Goal: Task Accomplishment & Management: Manage account settings

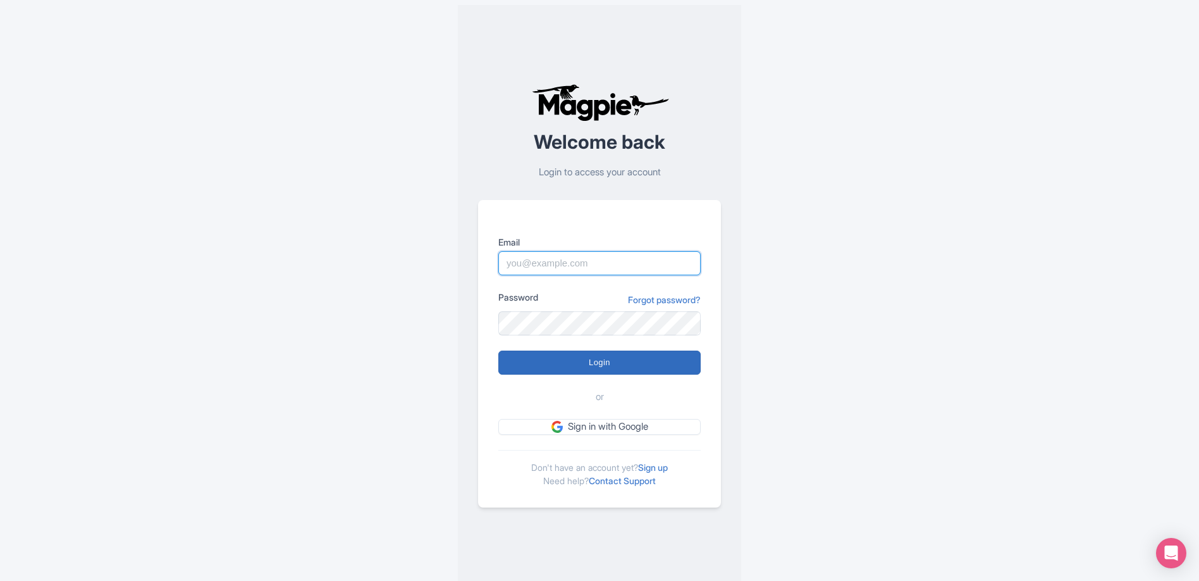
type input "[EMAIL_ADDRESS][DOMAIN_NAME]"
click at [584, 367] on input "Login" at bounding box center [599, 362] width 202 height 24
type input "Logging in..."
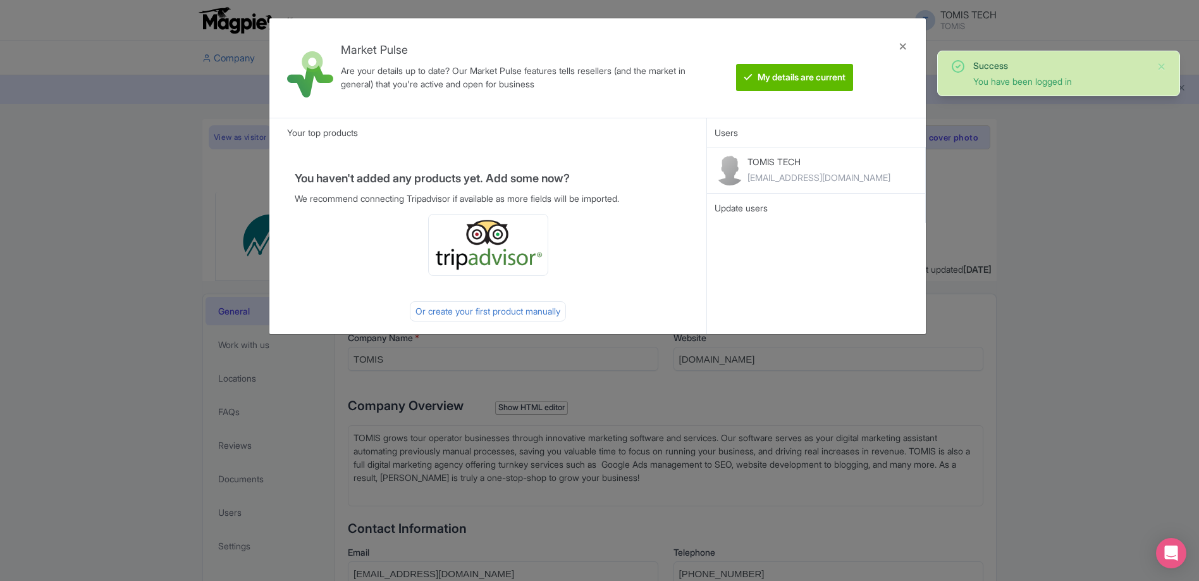
click at [1047, 233] on div "Market Pulse Are your details up to date? Our Market Pulse features tells resel…" at bounding box center [599, 290] width 1199 height 581
click at [907, 53] on div at bounding box center [903, 67] width 30 height 79
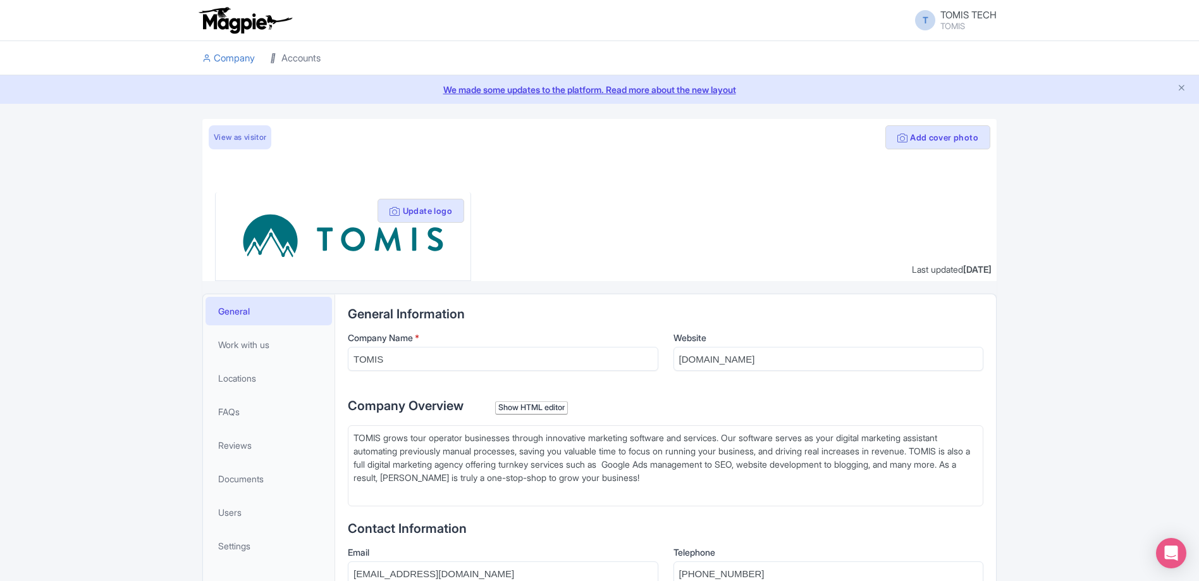
click at [287, 63] on link "Accounts" at bounding box center [295, 58] width 51 height 35
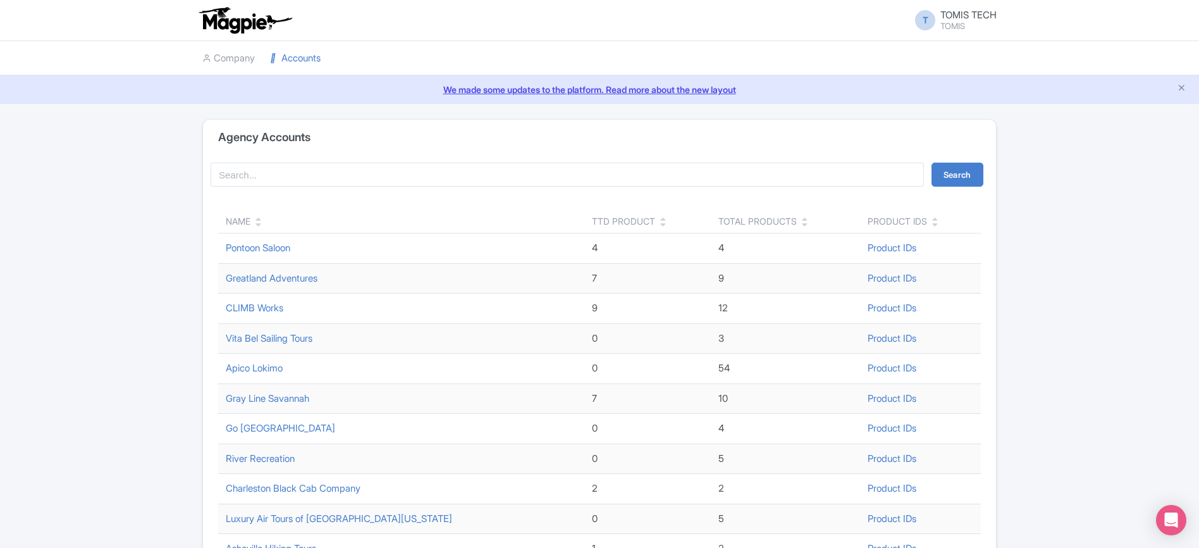
scroll to position [104, 0]
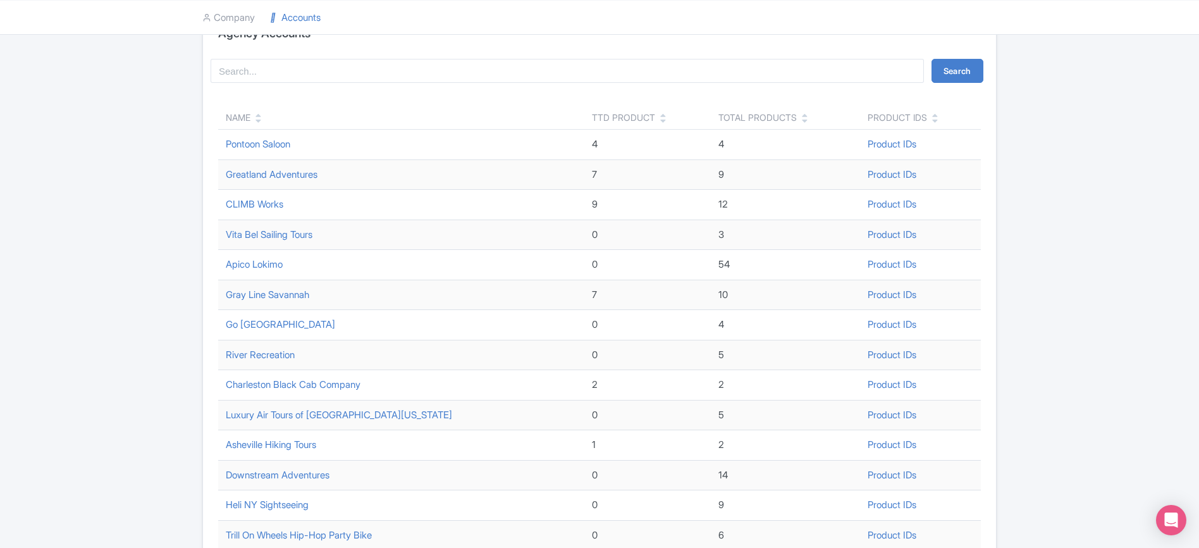
click at [259, 120] on icon at bounding box center [259, 120] width 6 height 9
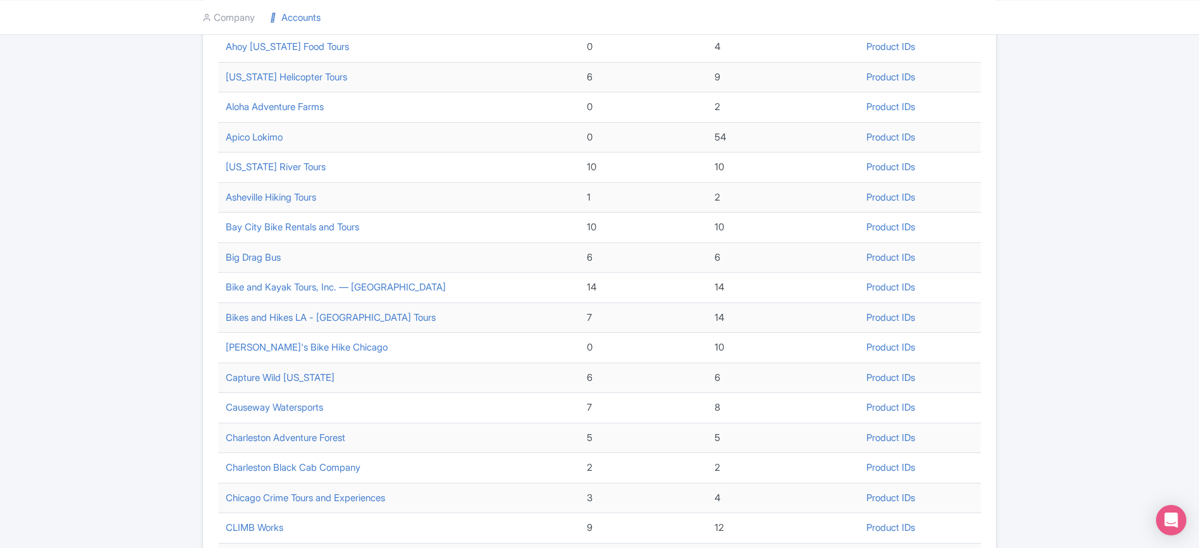
scroll to position [399, 0]
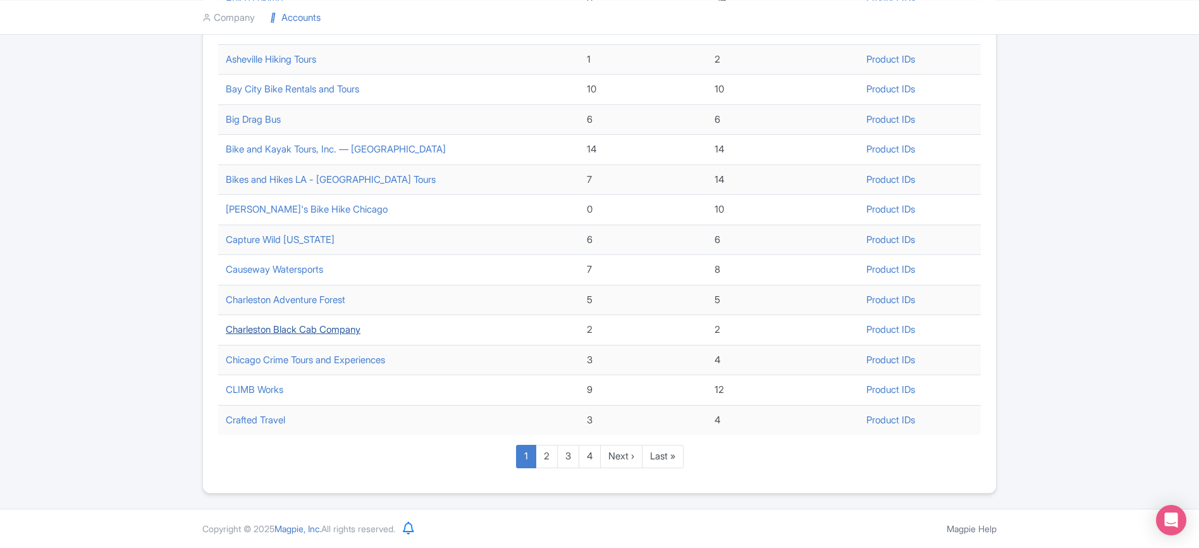
click at [290, 331] on link "Charleston Black Cab Company" at bounding box center [293, 329] width 135 height 12
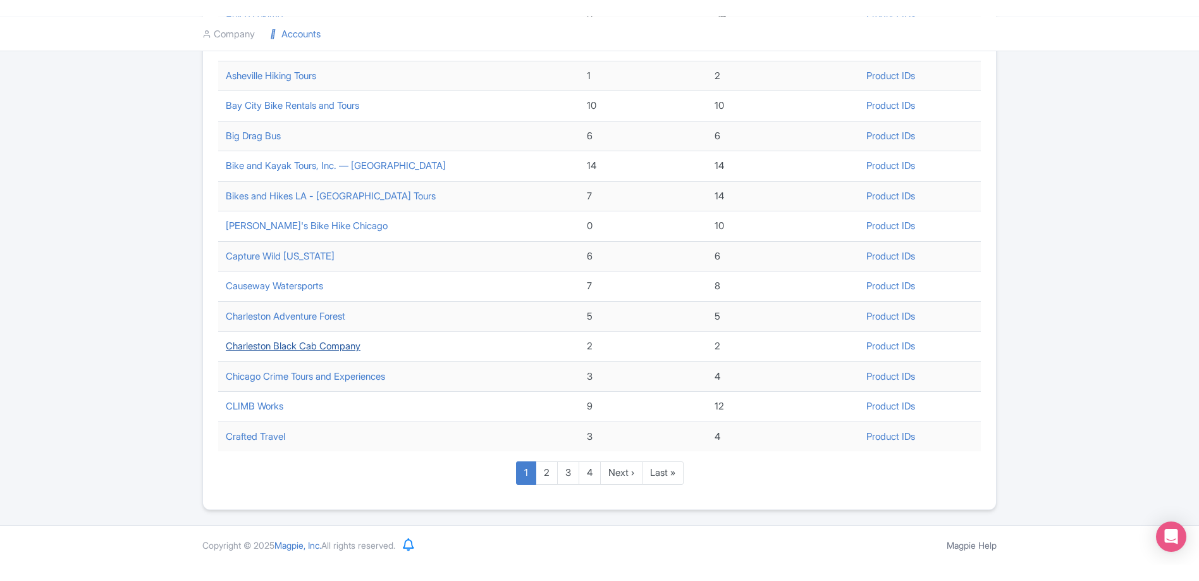
scroll to position [366, 0]
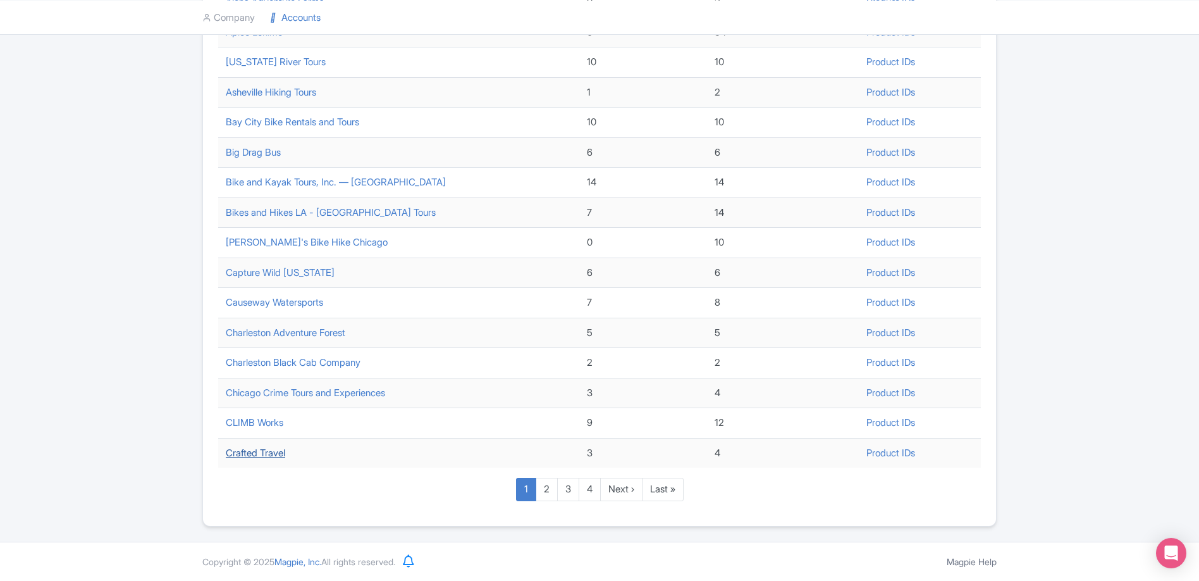
click at [267, 455] on link "Crafted Travel" at bounding box center [255, 453] width 59 height 12
click at [300, 362] on link "Charleston Black Cab Company" at bounding box center [293, 362] width 135 height 12
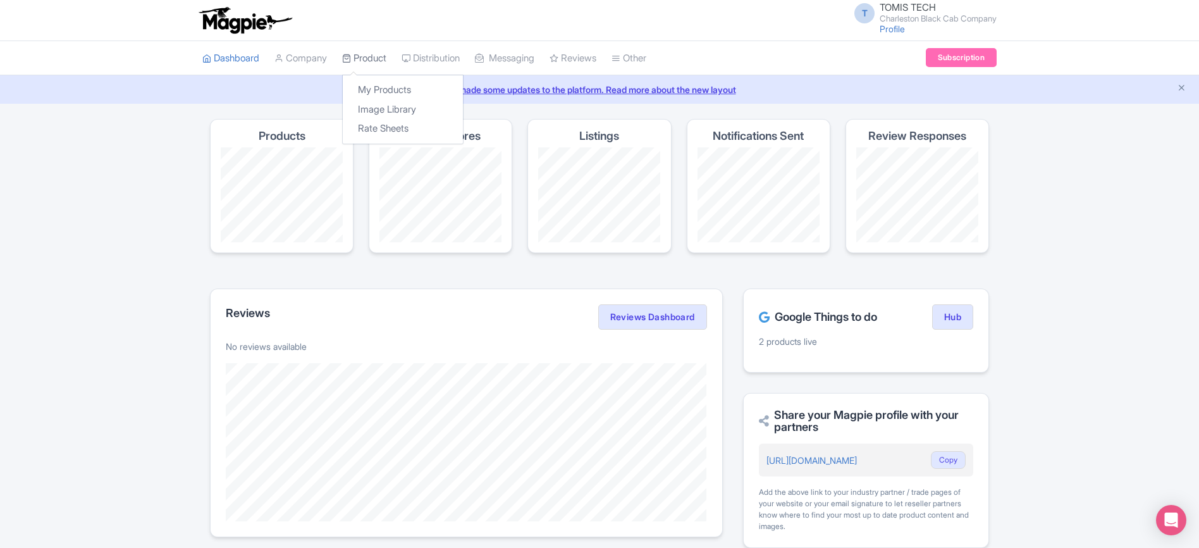
click at [373, 61] on link "Product" at bounding box center [364, 58] width 44 height 35
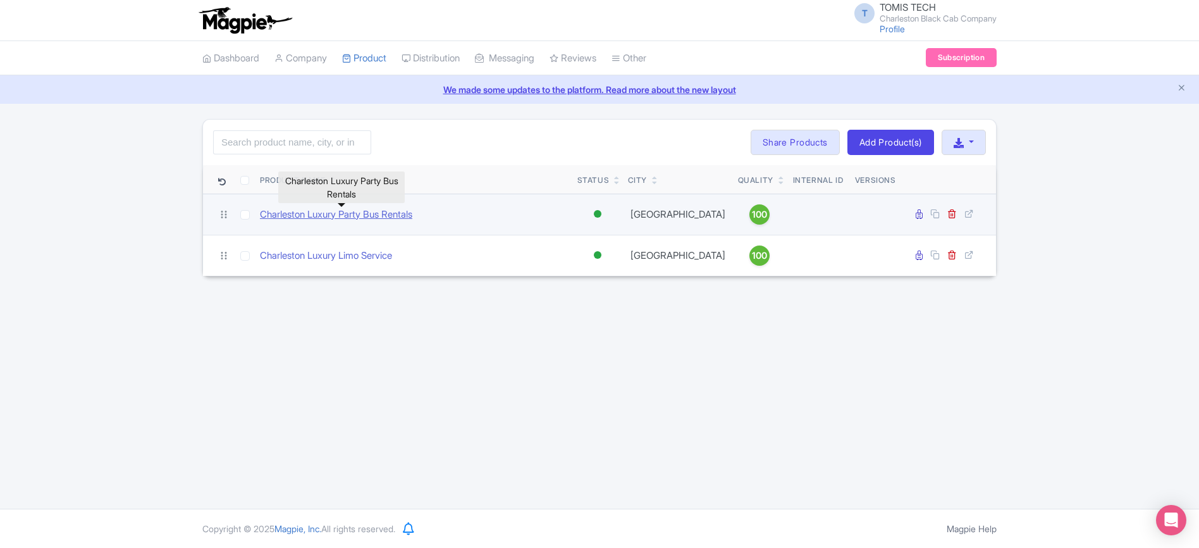
click at [328, 214] on link "Charleston Luxury Party Bus Rentals" at bounding box center [336, 214] width 152 height 15
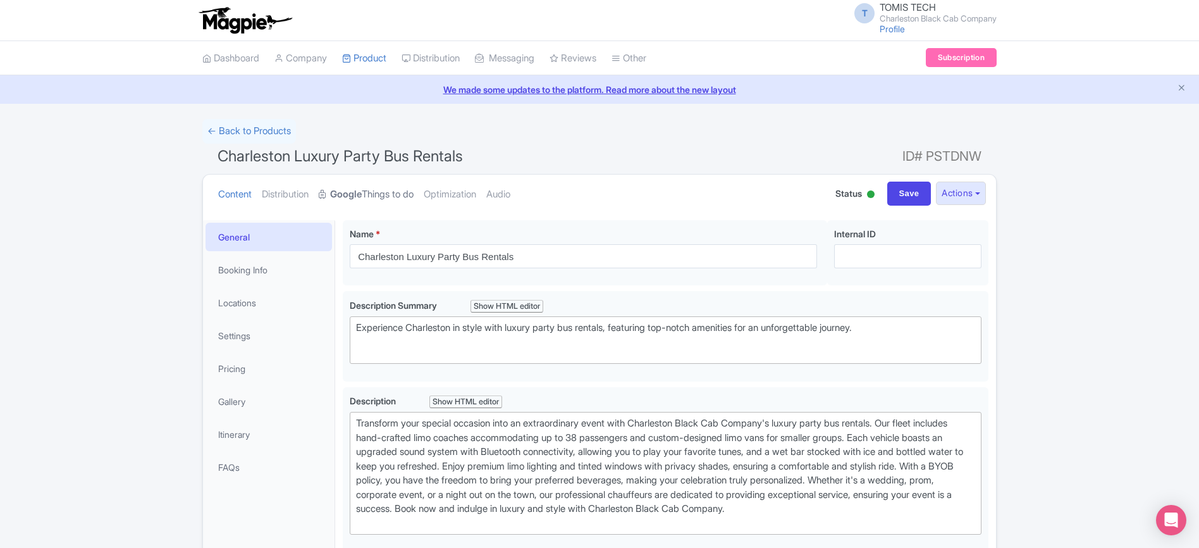
click at [391, 199] on link "Google Things to do" at bounding box center [366, 195] width 95 height 40
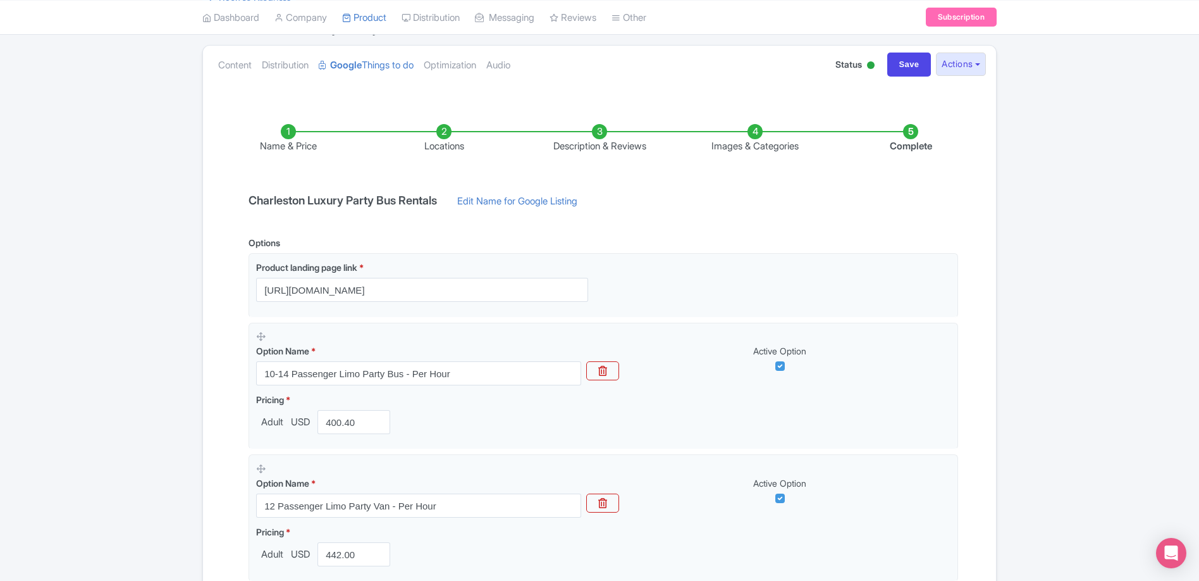
scroll to position [59, 0]
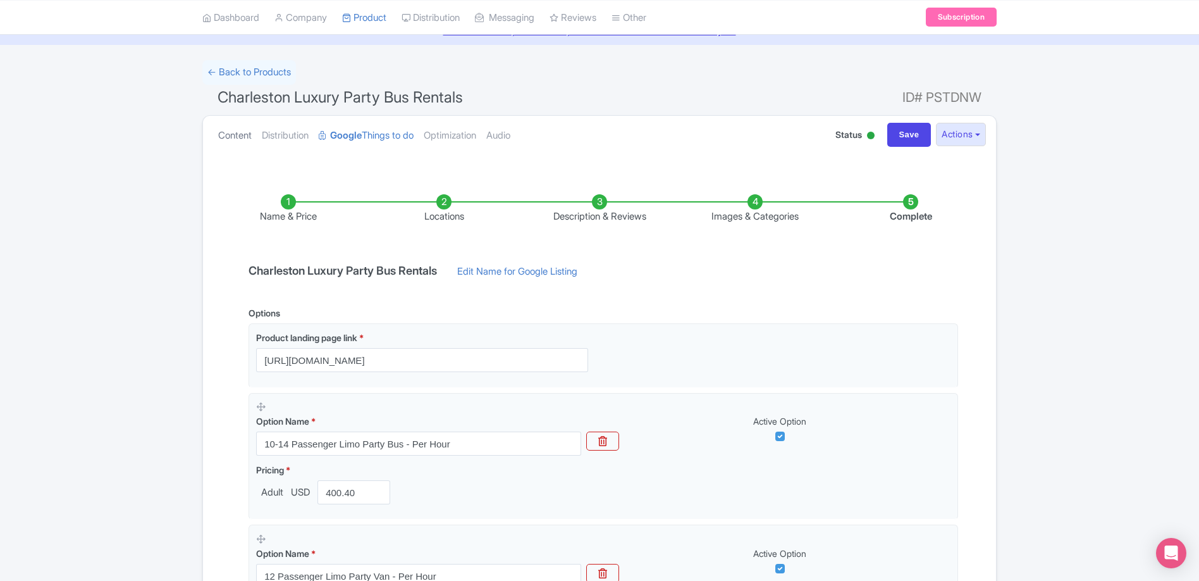
click at [235, 131] on link "Content" at bounding box center [235, 136] width 34 height 40
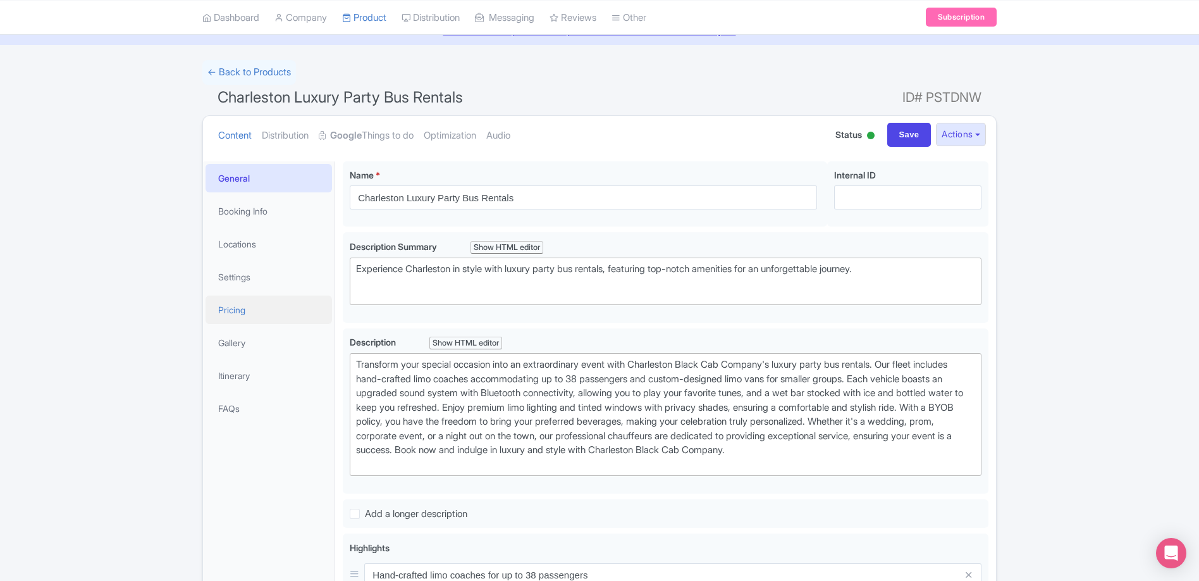
click at [235, 301] on link "Pricing" at bounding box center [269, 309] width 127 height 28
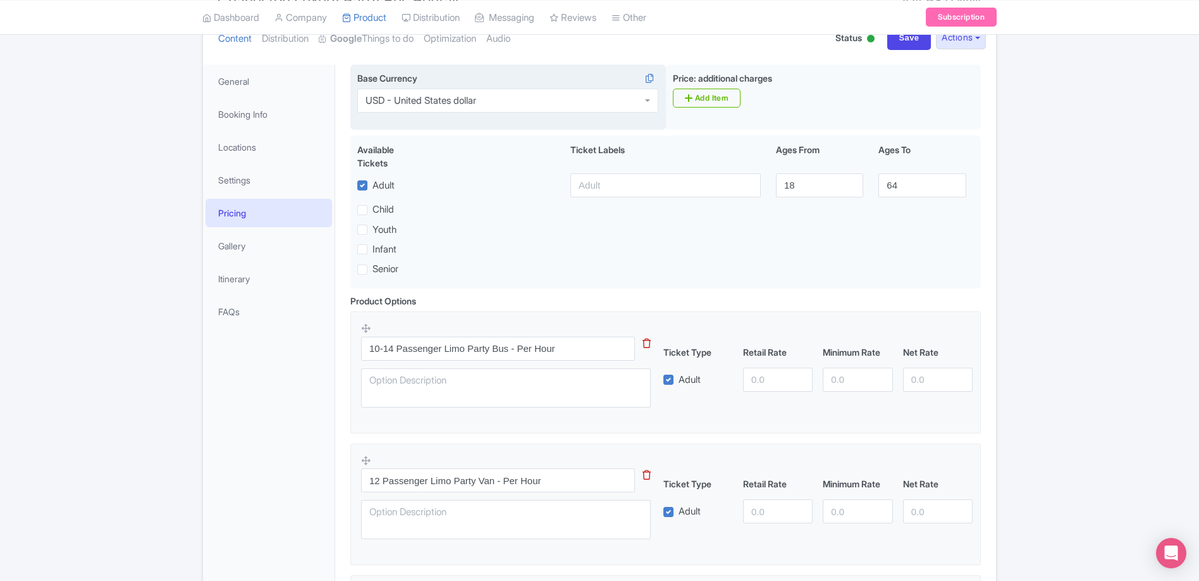
scroll to position [0, 0]
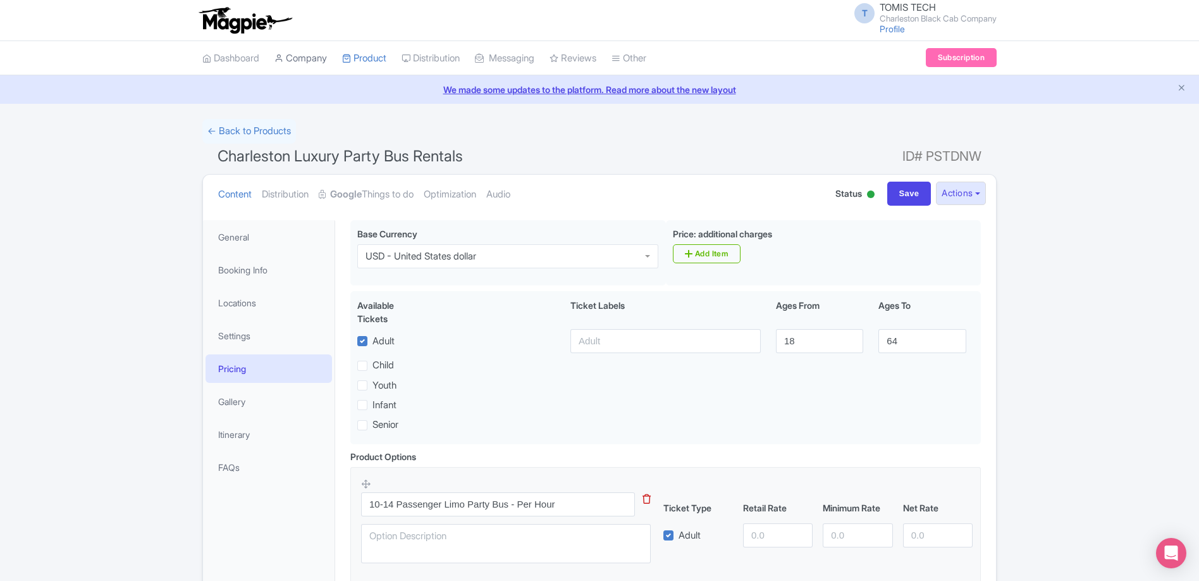
click at [307, 54] on link "Company" at bounding box center [301, 58] width 53 height 35
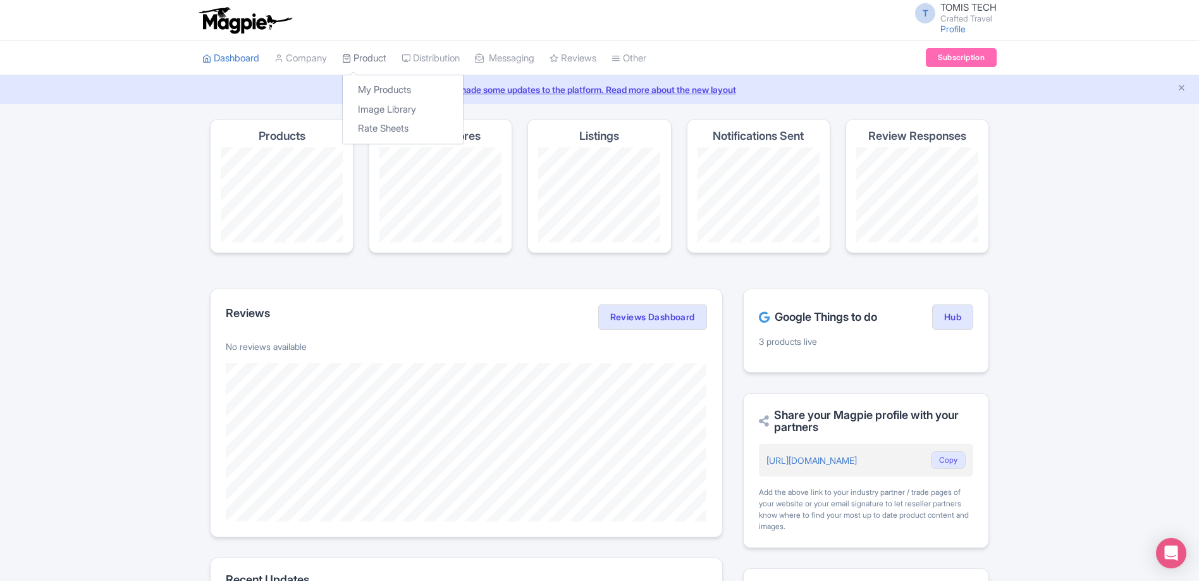
click at [371, 61] on link "Product" at bounding box center [364, 58] width 44 height 35
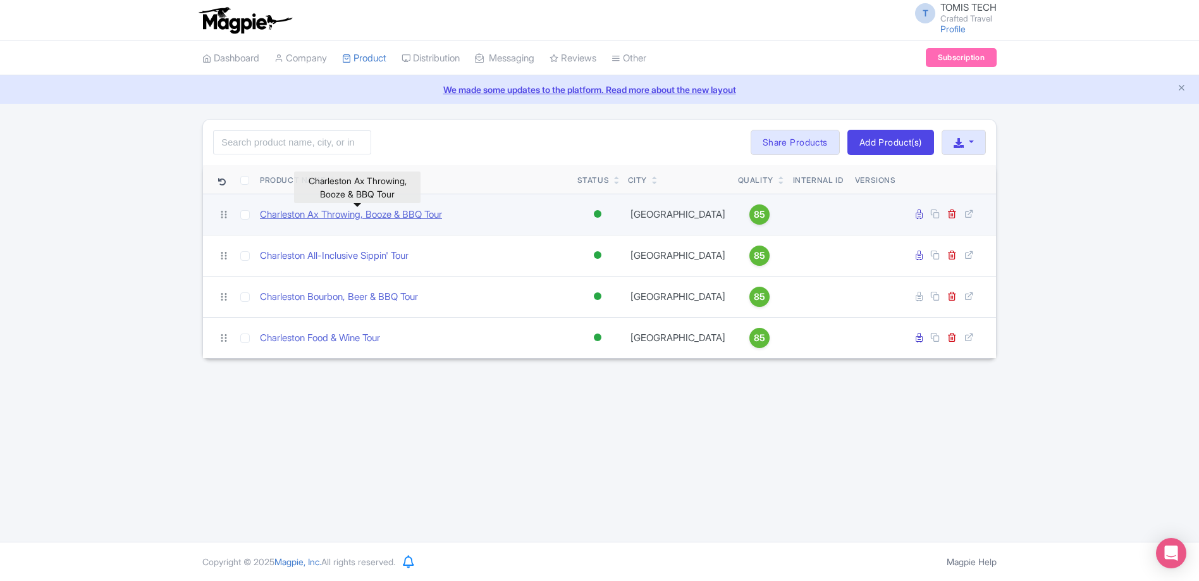
click at [402, 218] on link "Charleston Ax Throwing, Booze & BBQ Tour" at bounding box center [351, 214] width 182 height 15
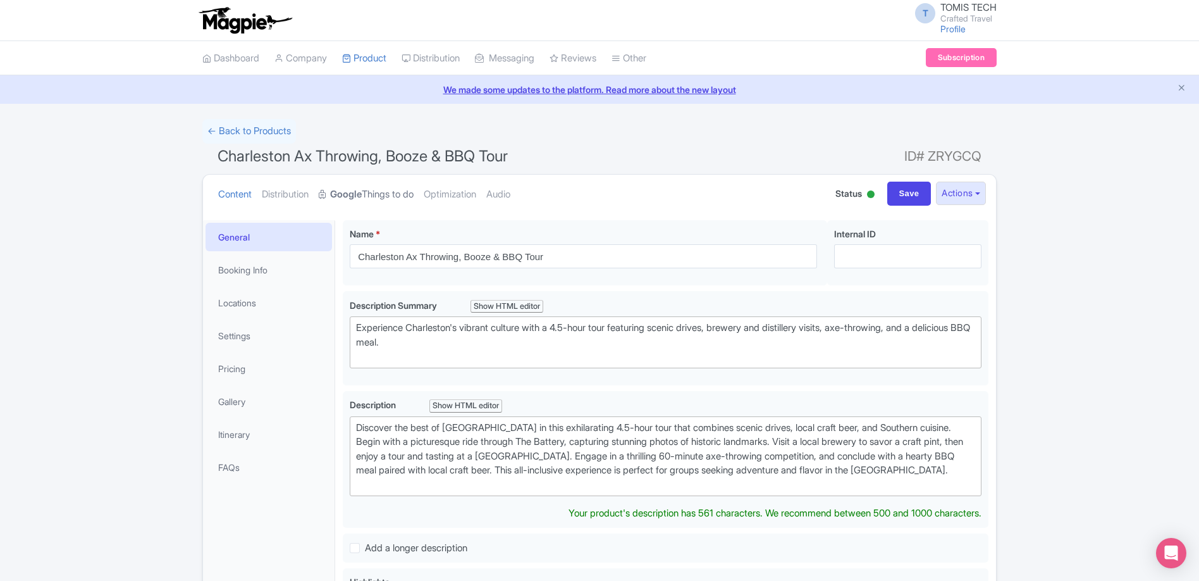
click at [380, 197] on link "Google Things to do" at bounding box center [366, 195] width 95 height 40
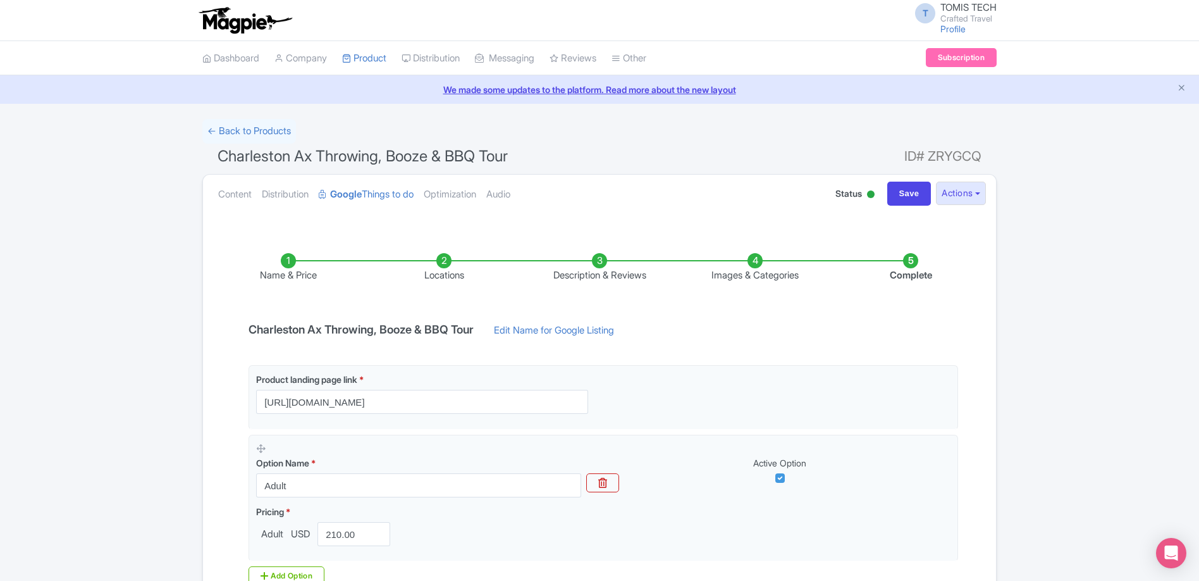
click at [744, 268] on li "Images & Categories" at bounding box center [756, 268] width 156 height 30
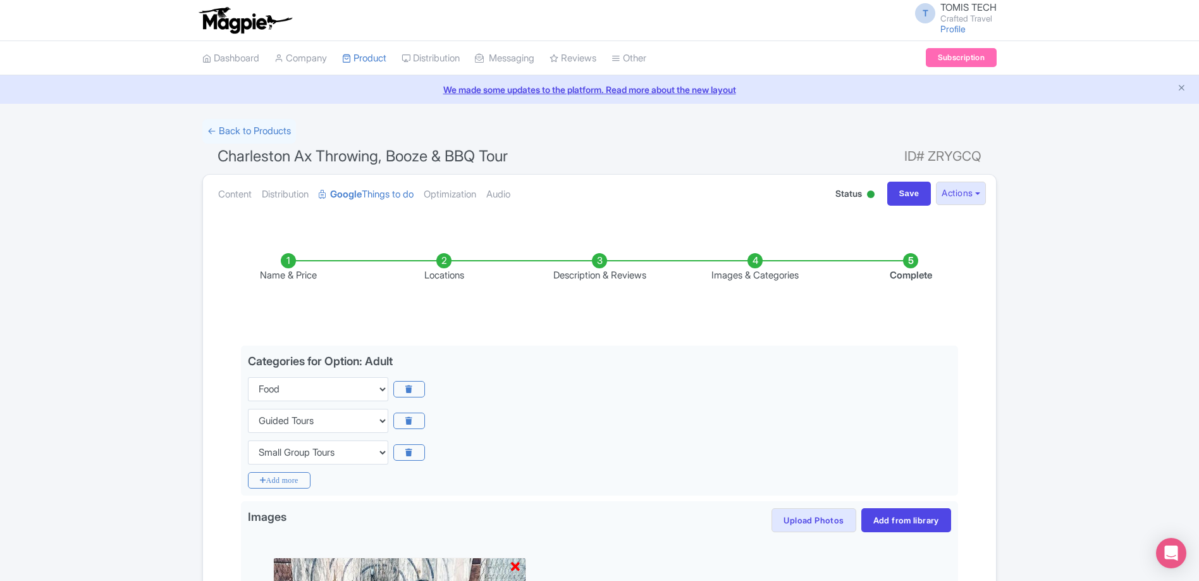
click at [588, 271] on li "Description & Reviews" at bounding box center [600, 268] width 156 height 30
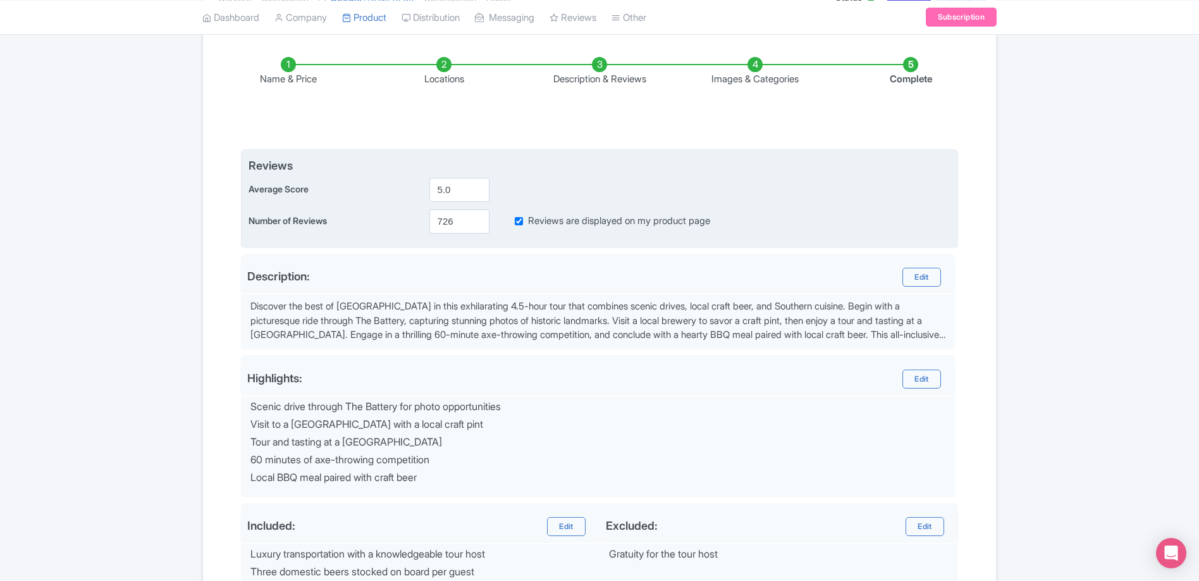
scroll to position [222, 0]
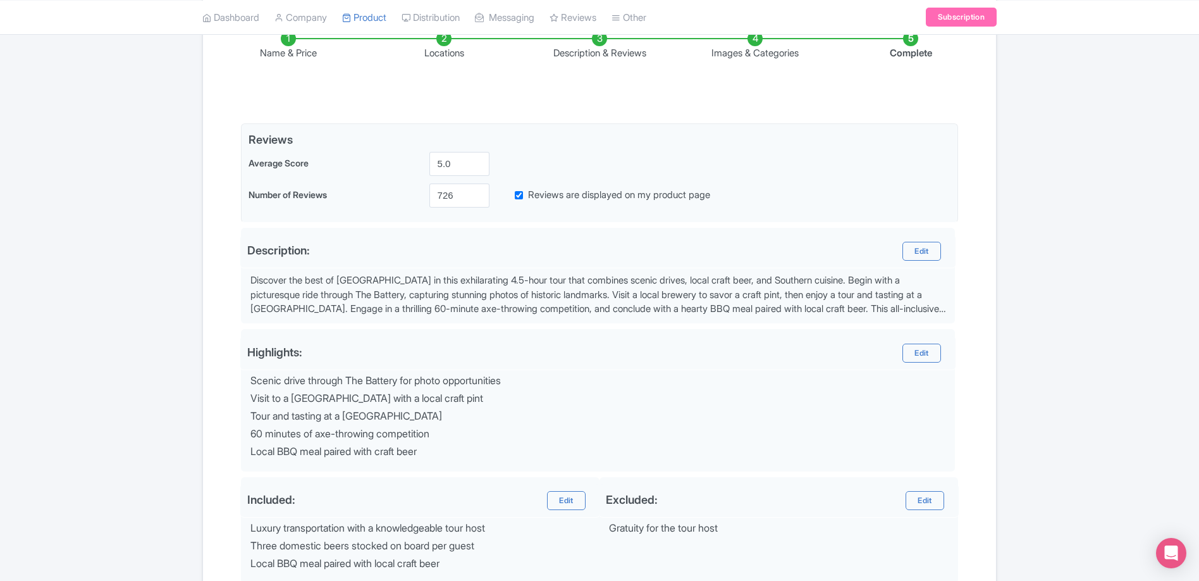
click at [450, 51] on li "Locations" at bounding box center [444, 46] width 156 height 30
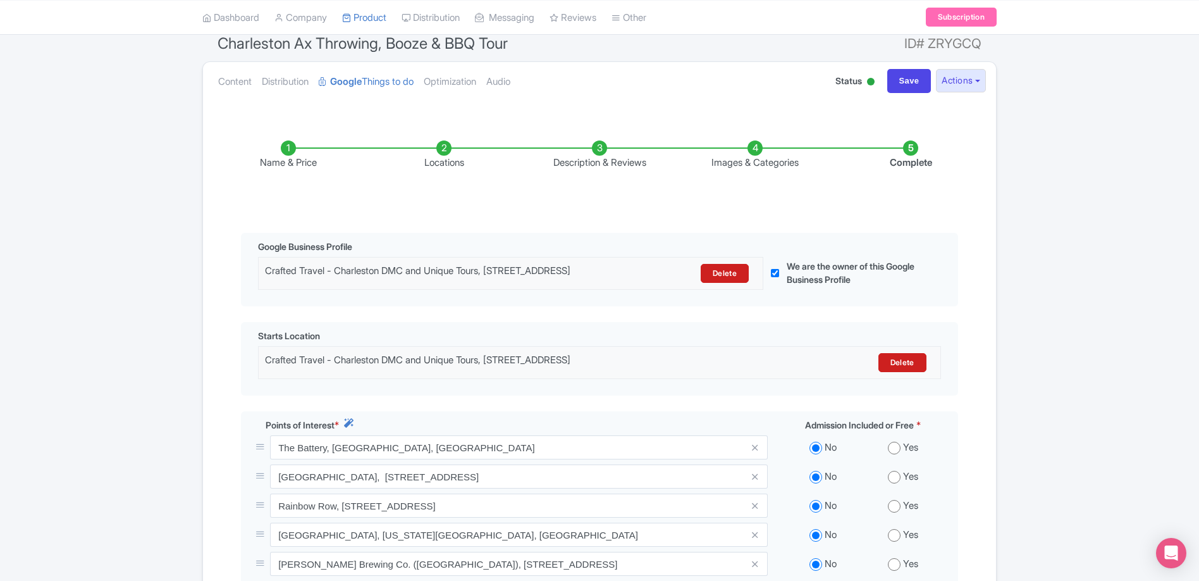
scroll to position [0, 0]
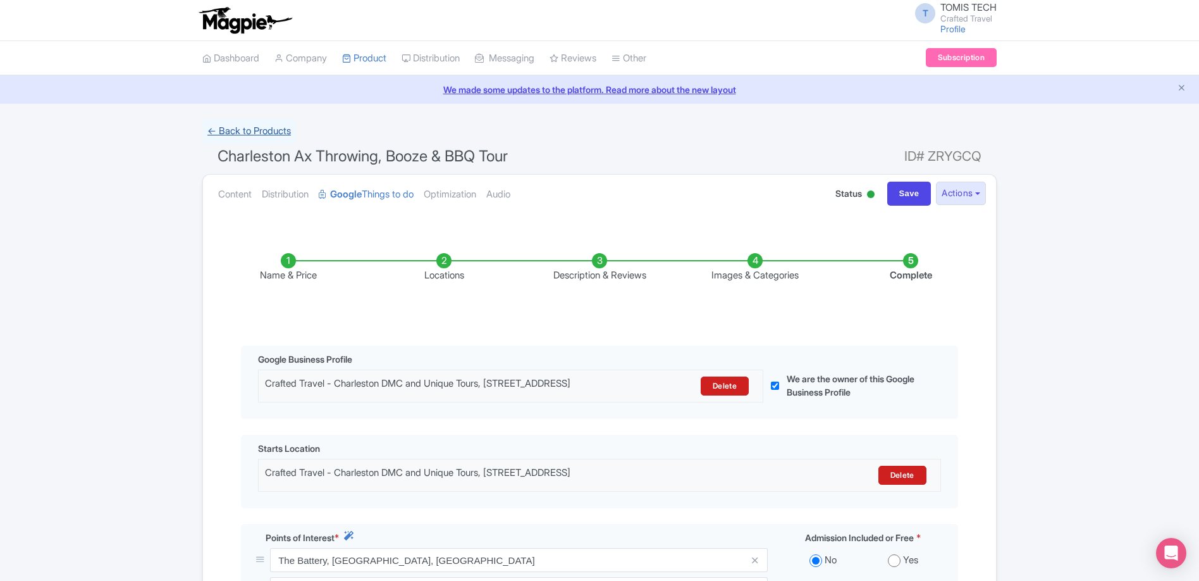
click at [276, 123] on link "← Back to Products" at bounding box center [249, 131] width 94 height 25
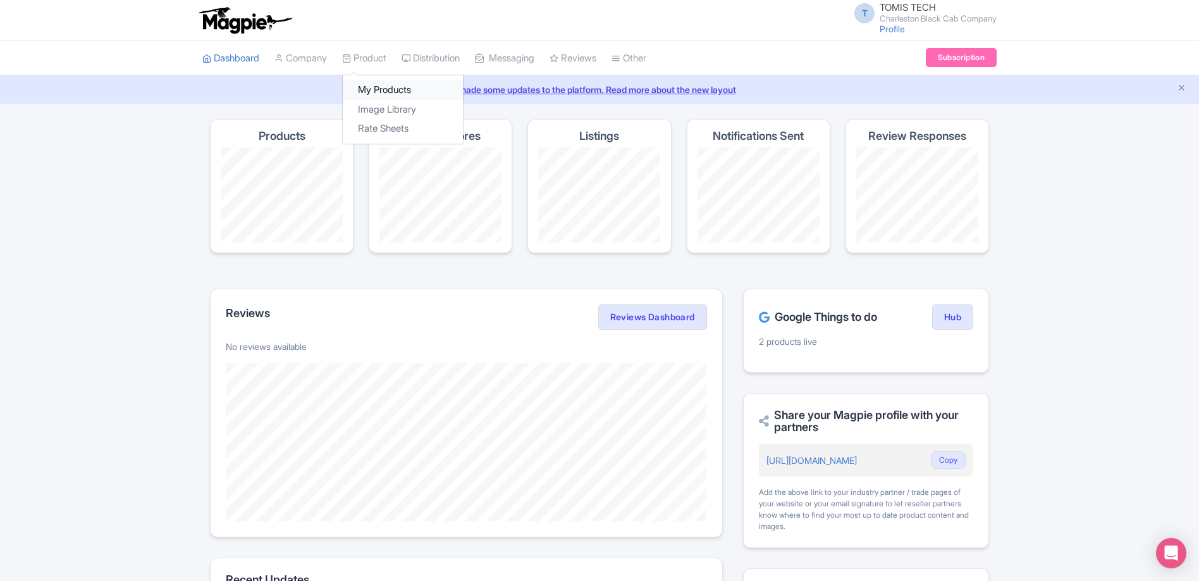
click at [384, 89] on link "My Products" at bounding box center [403, 90] width 120 height 20
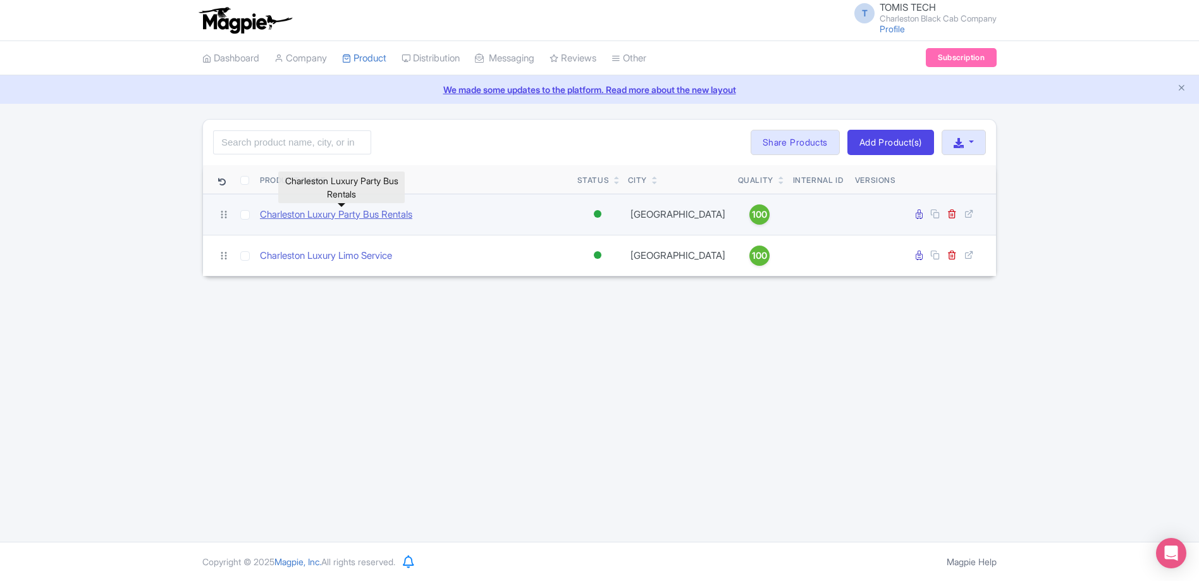
click at [324, 213] on link "Charleston Luxury Party Bus Rentals" at bounding box center [336, 214] width 152 height 15
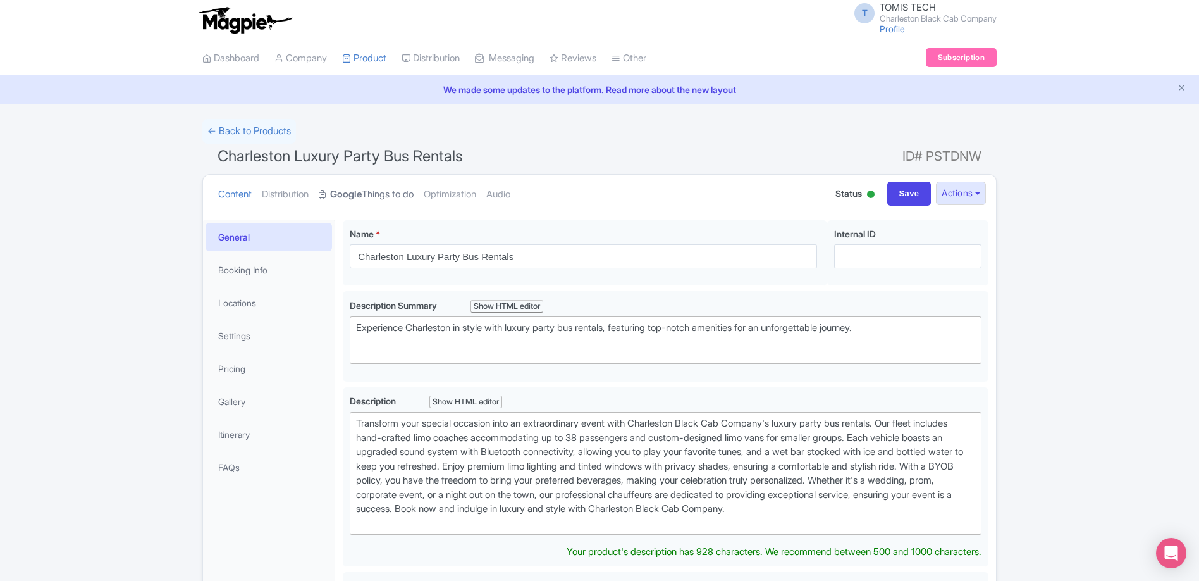
click at [362, 193] on strong "Google" at bounding box center [346, 194] width 32 height 15
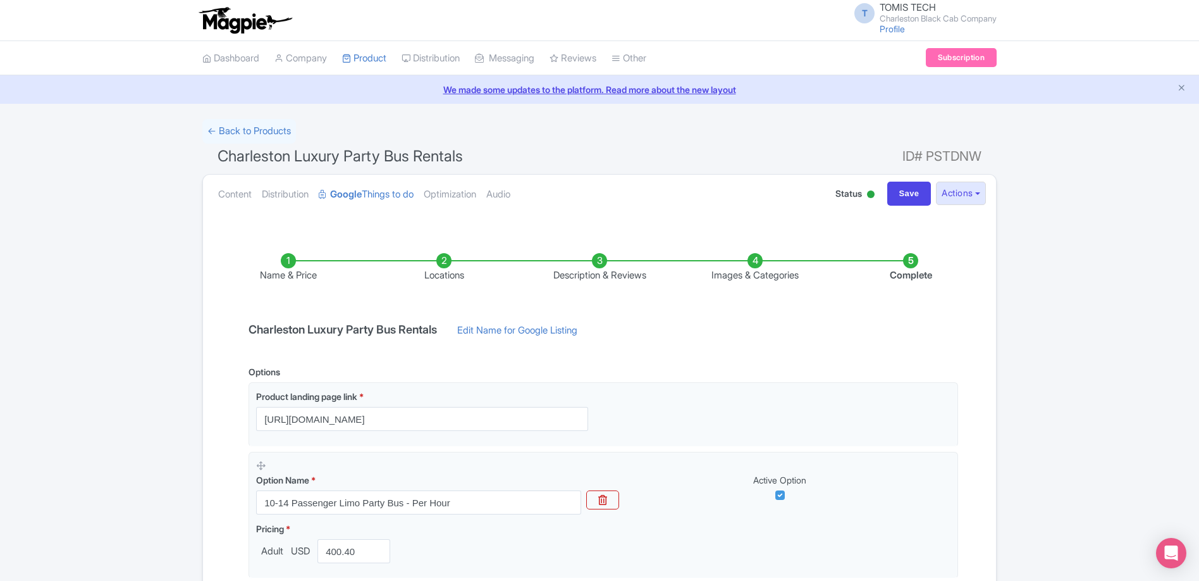
click at [442, 270] on li "Locations" at bounding box center [444, 268] width 156 height 30
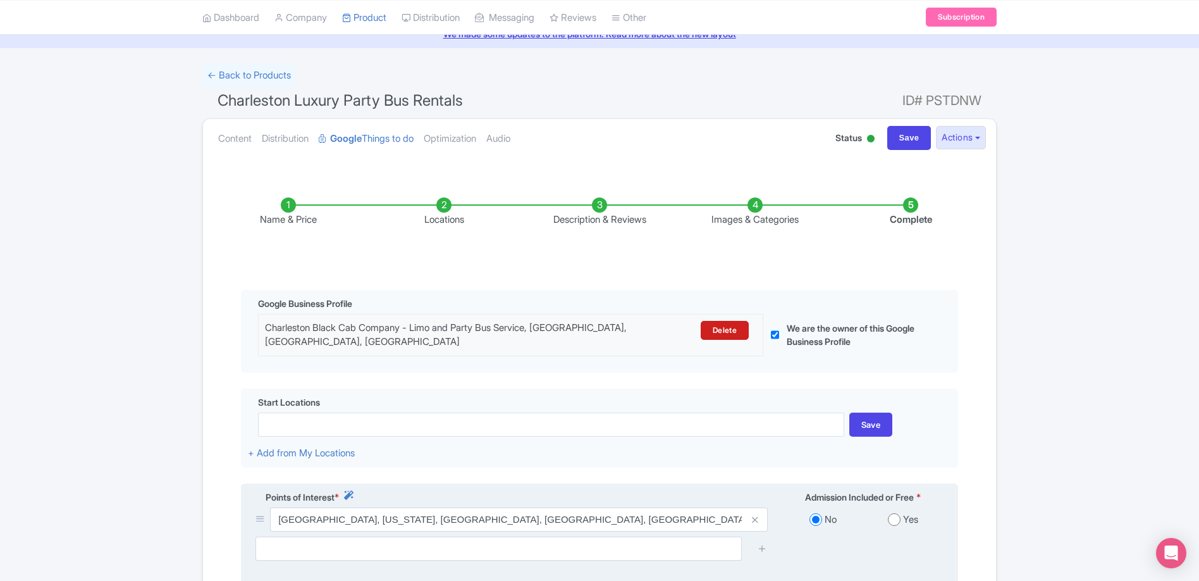
scroll to position [251, 0]
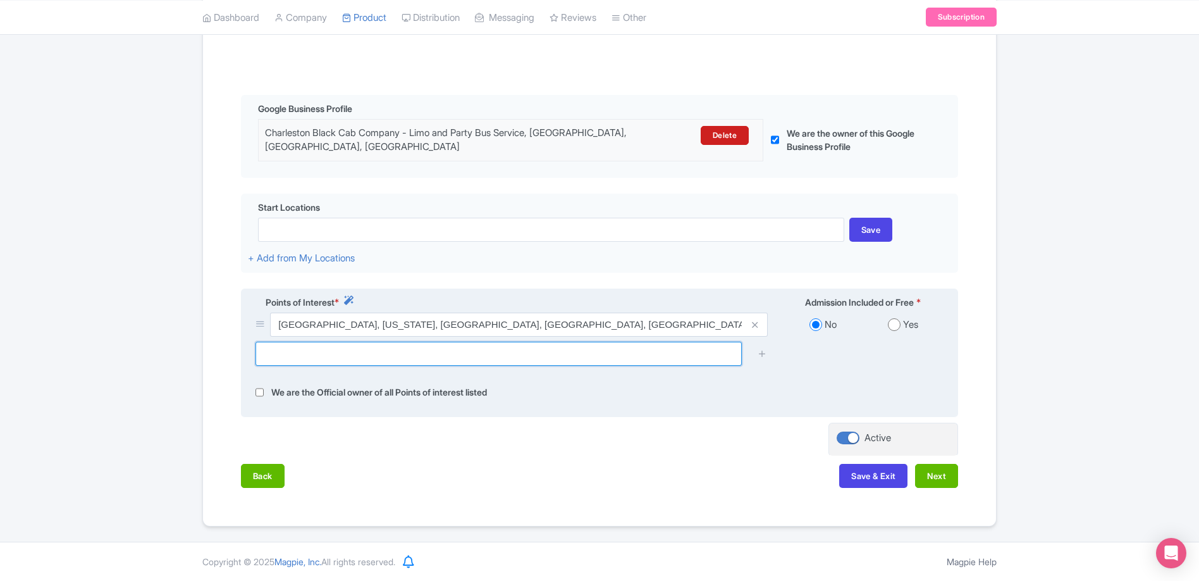
click at [306, 356] on input "text" at bounding box center [499, 354] width 486 height 24
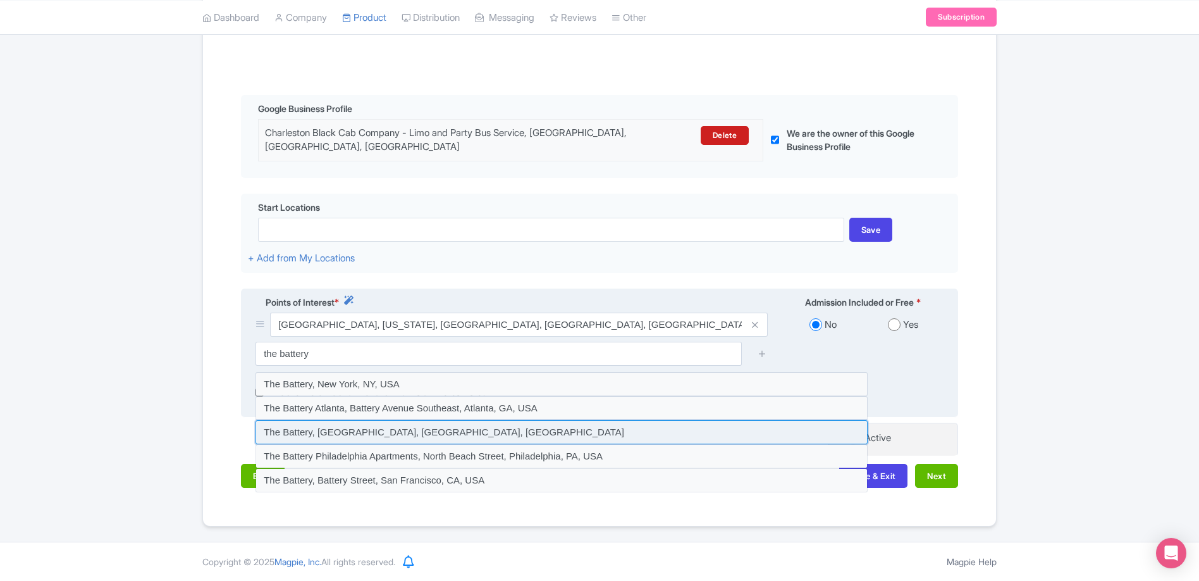
click at [398, 424] on input at bounding box center [562, 432] width 612 height 24
type input "The Battery, Charleston, SC, USA"
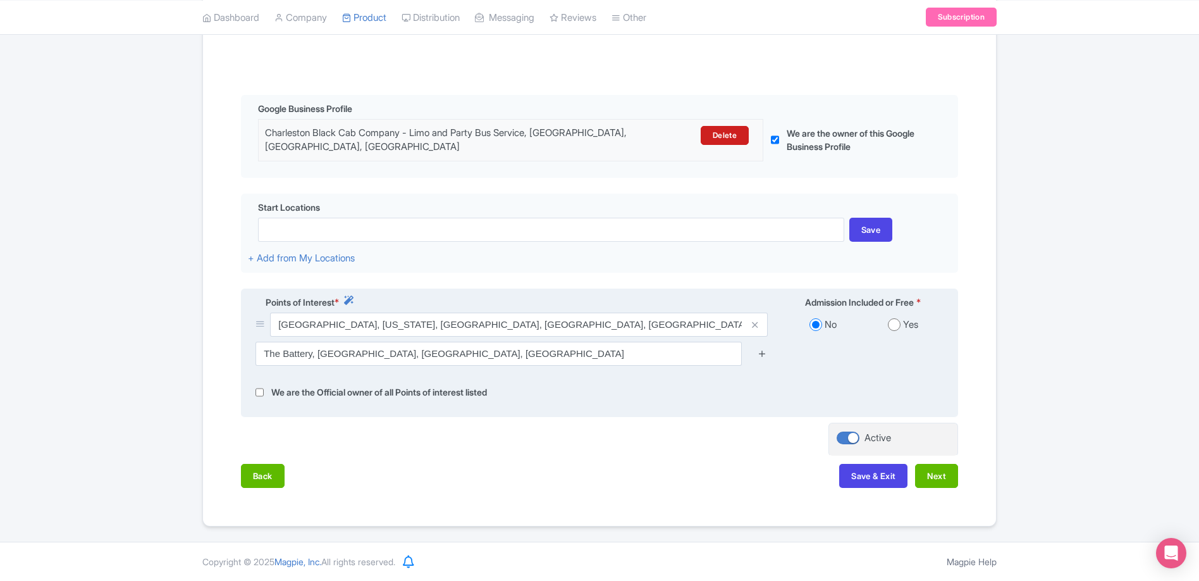
click at [763, 353] on icon at bounding box center [762, 353] width 9 height 9
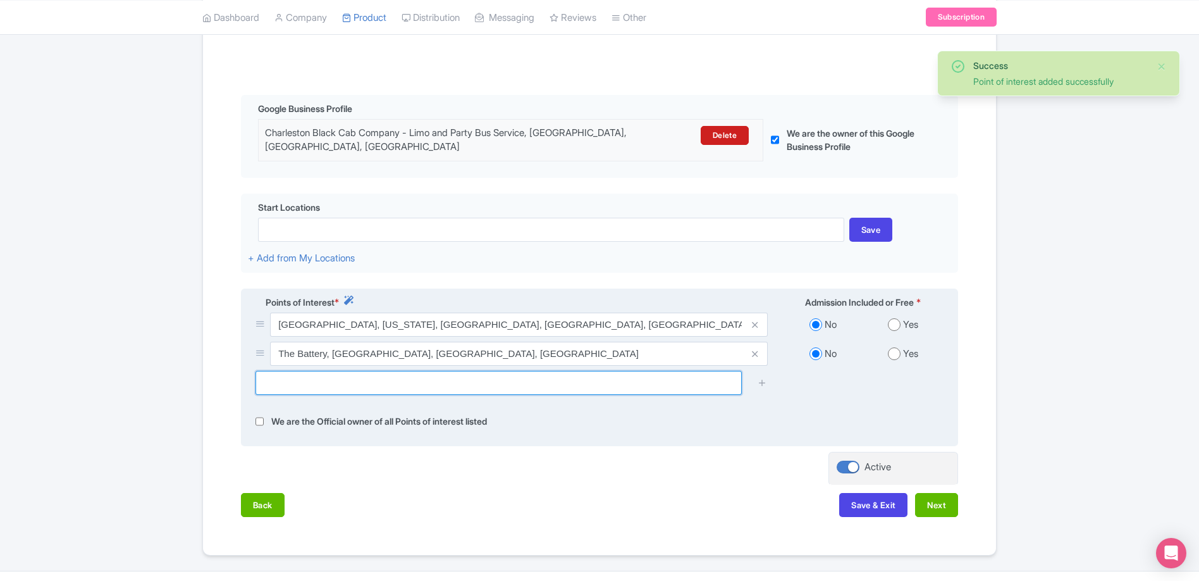
click at [341, 383] on input "text" at bounding box center [499, 383] width 486 height 24
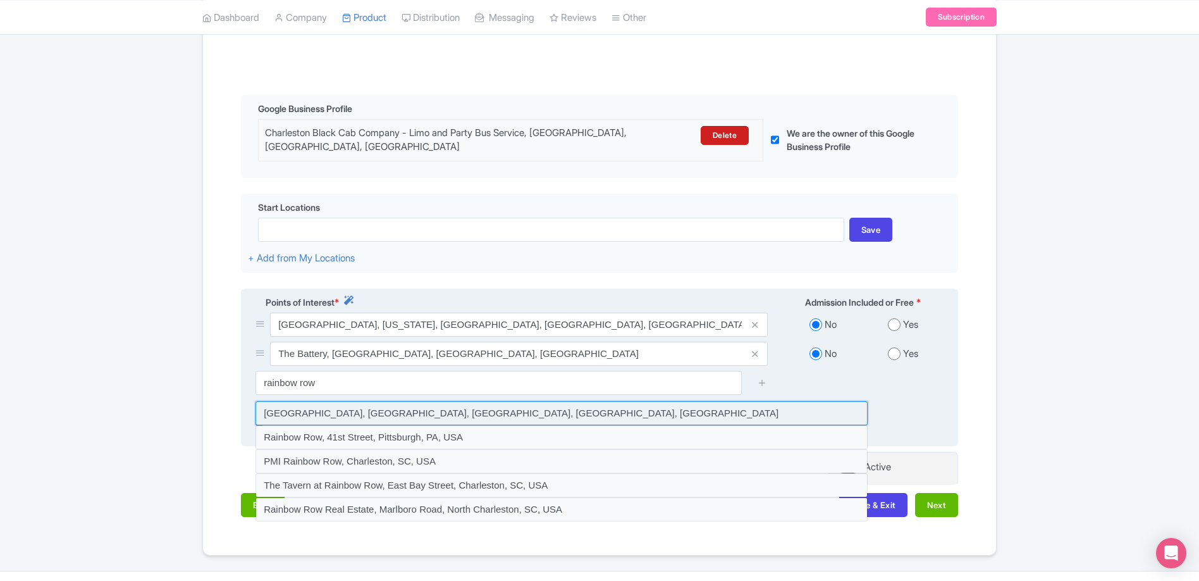
click at [331, 413] on input at bounding box center [562, 413] width 612 height 24
type input "Rainbow Row, East Bay Street, Charleston, SC, USA"
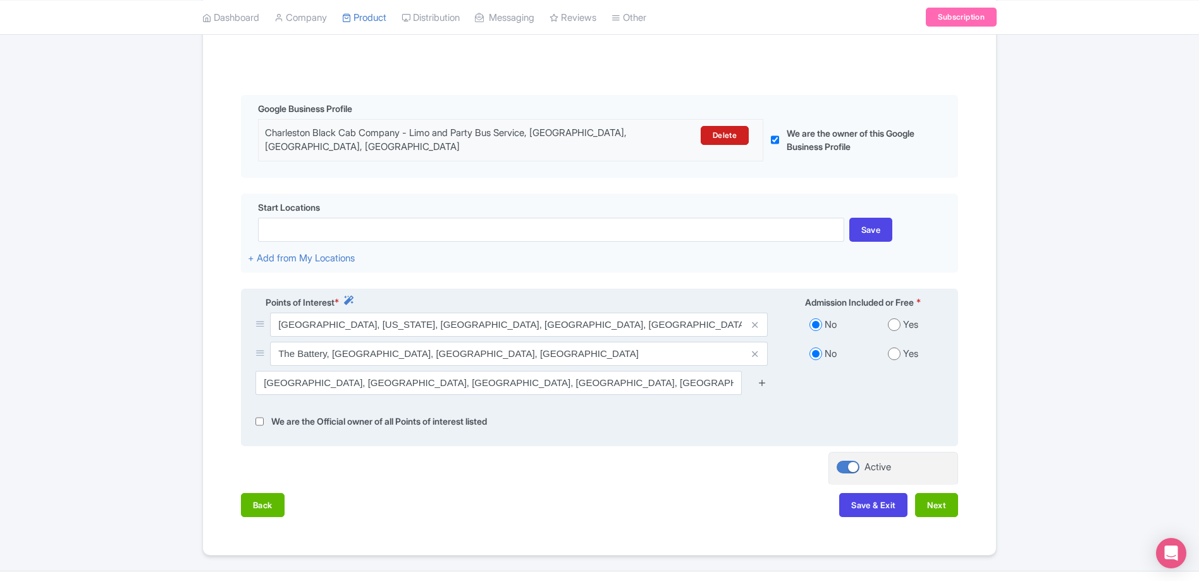
click at [767, 385] on icon at bounding box center [762, 382] width 9 height 9
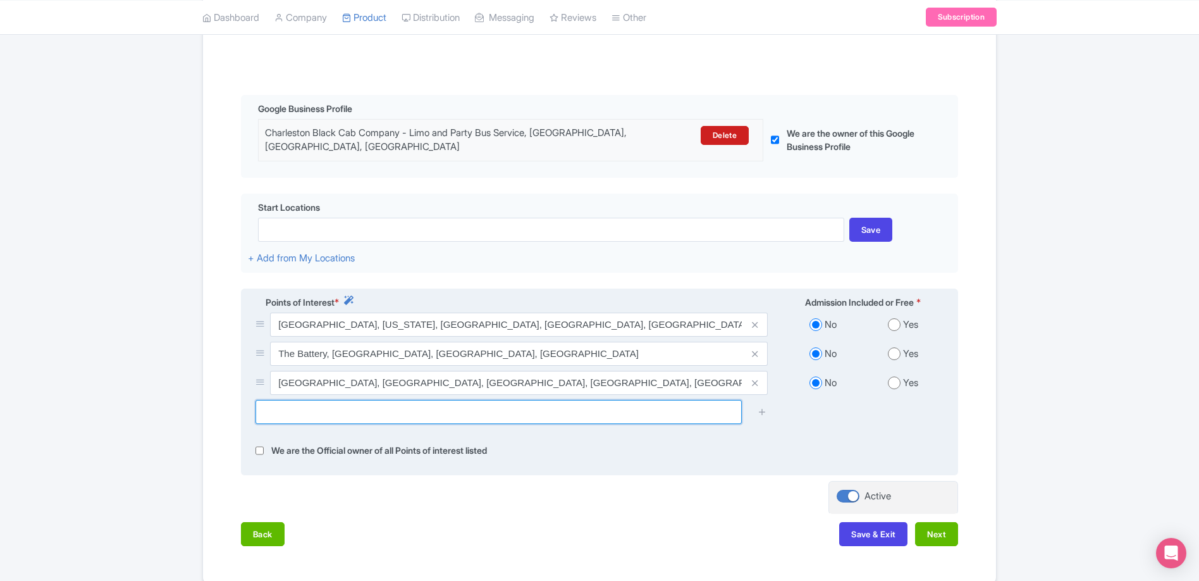
click at [344, 409] on input "text" at bounding box center [499, 412] width 486 height 24
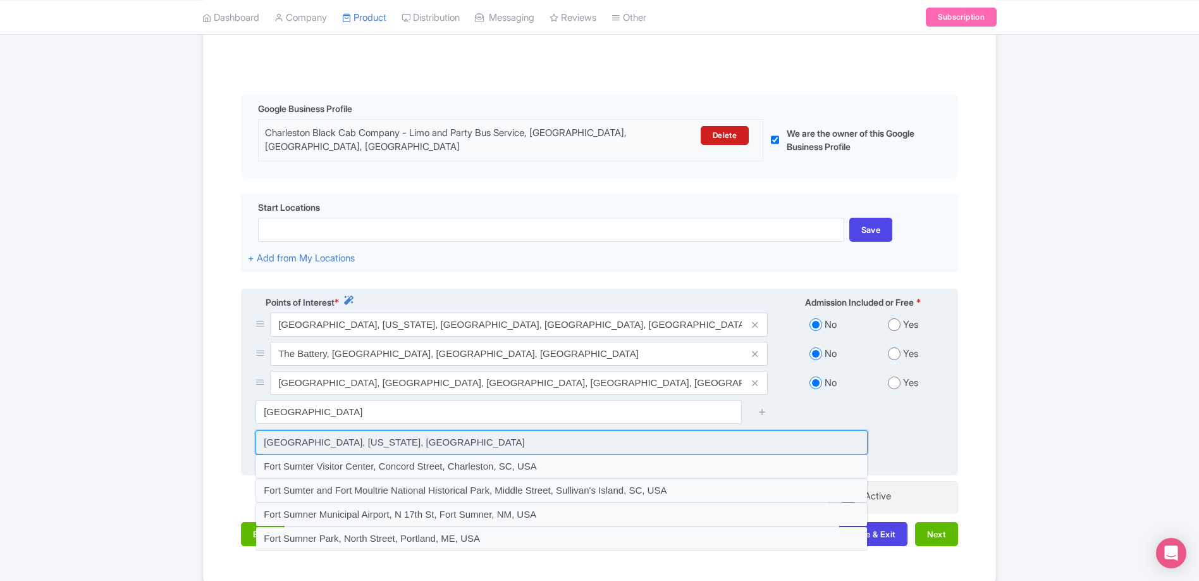
click at [369, 444] on input at bounding box center [562, 442] width 612 height 24
type input "[GEOGRAPHIC_DATA], [US_STATE], [GEOGRAPHIC_DATA]"
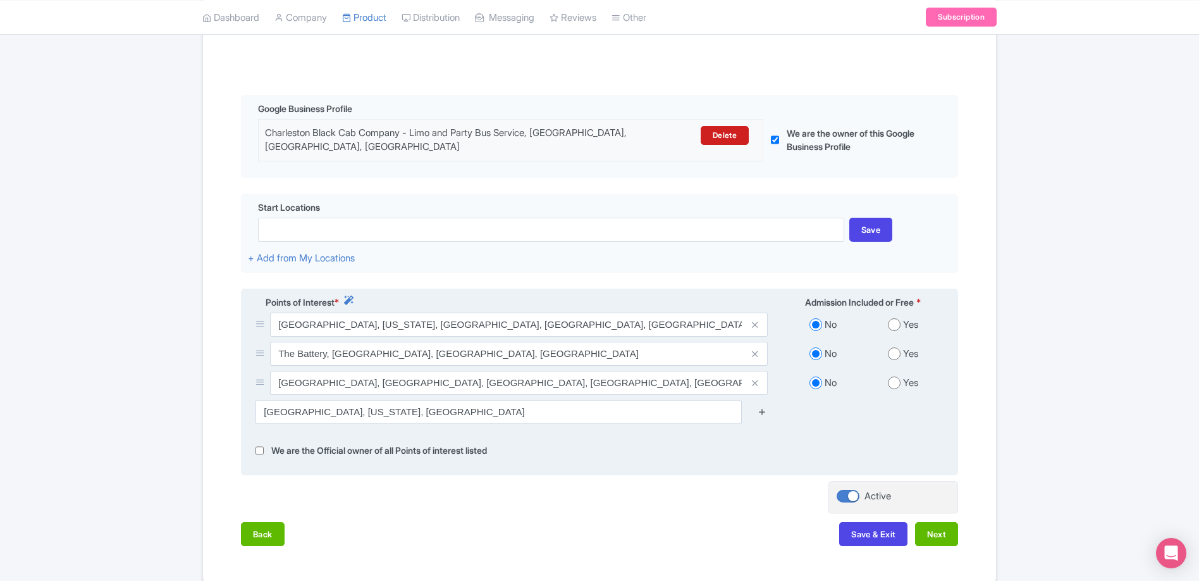
drag, startPoint x: 765, startPoint y: 409, endPoint x: 758, endPoint y: 411, distance: 7.2
click at [765, 409] on icon at bounding box center [762, 411] width 9 height 9
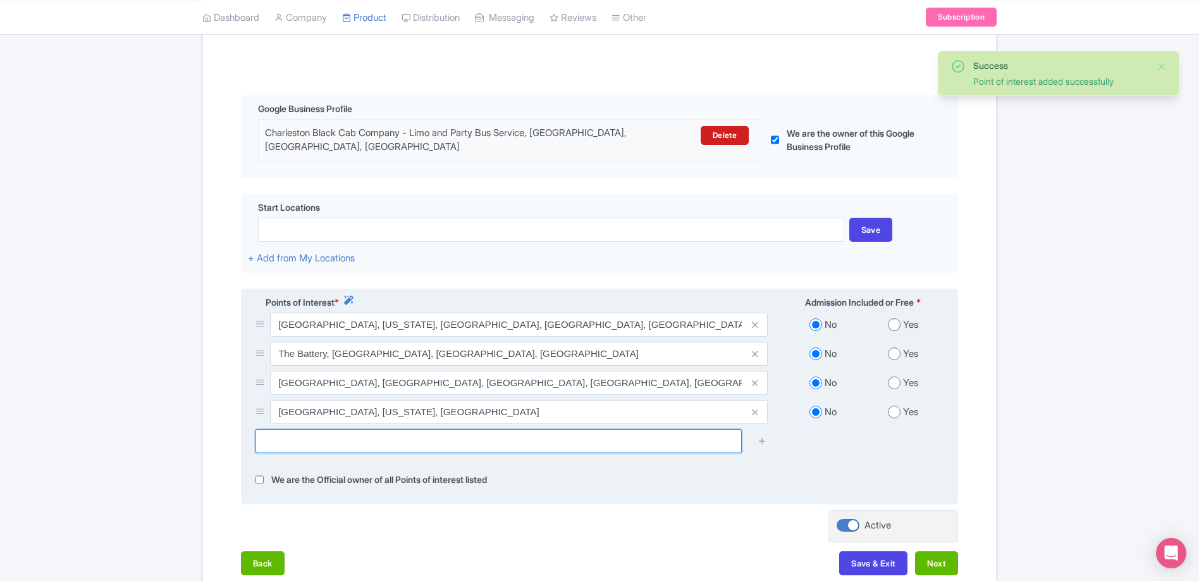
click at [480, 445] on input "text" at bounding box center [499, 441] width 486 height 24
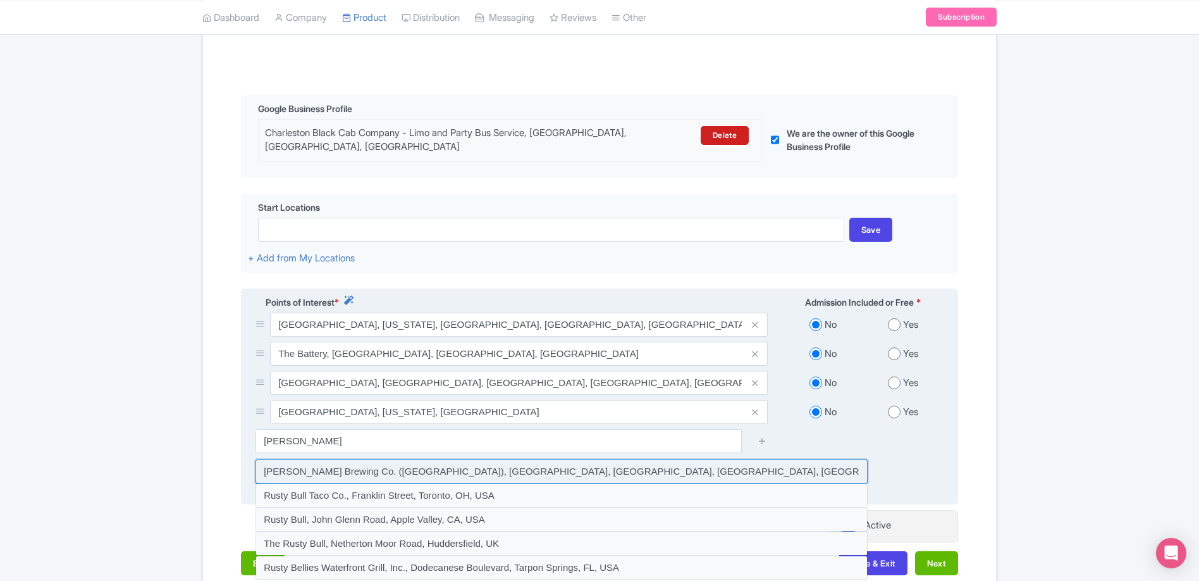
click at [405, 475] on input at bounding box center [562, 471] width 612 height 24
type input "[PERSON_NAME] Brewing Co. ([GEOGRAPHIC_DATA]), [GEOGRAPHIC_DATA], [GEOGRAPHIC_D…"
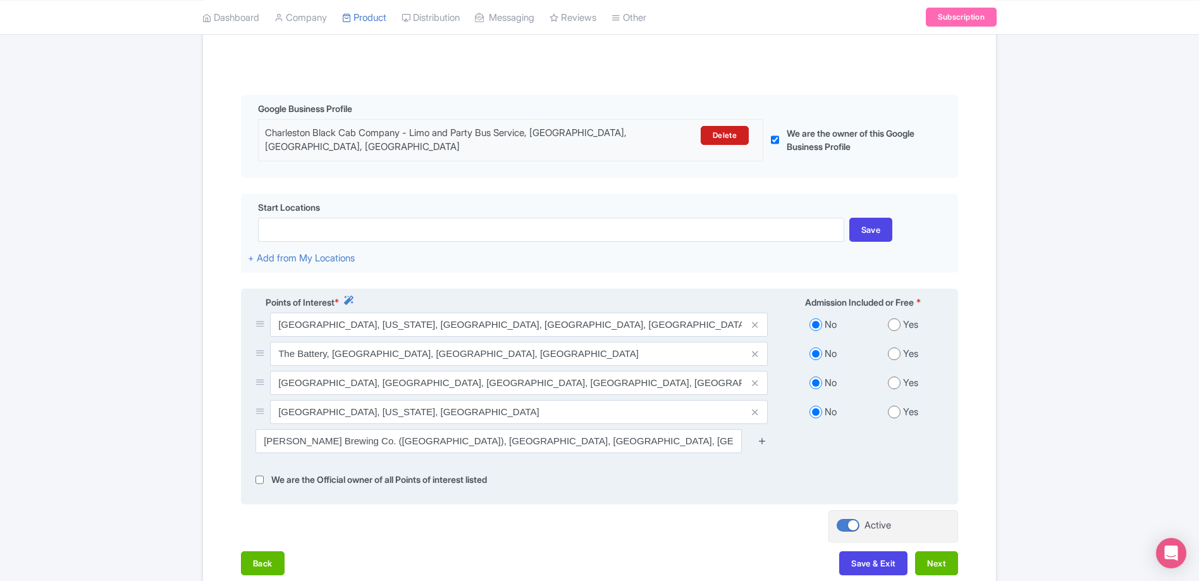
click at [764, 439] on icon at bounding box center [762, 440] width 9 height 9
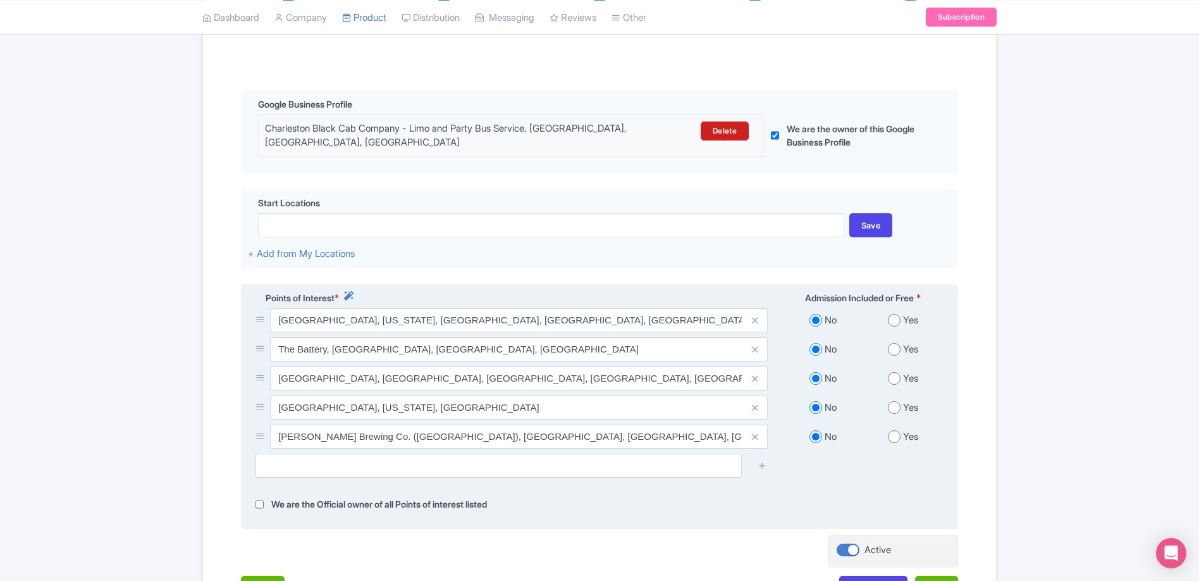
scroll to position [367, 0]
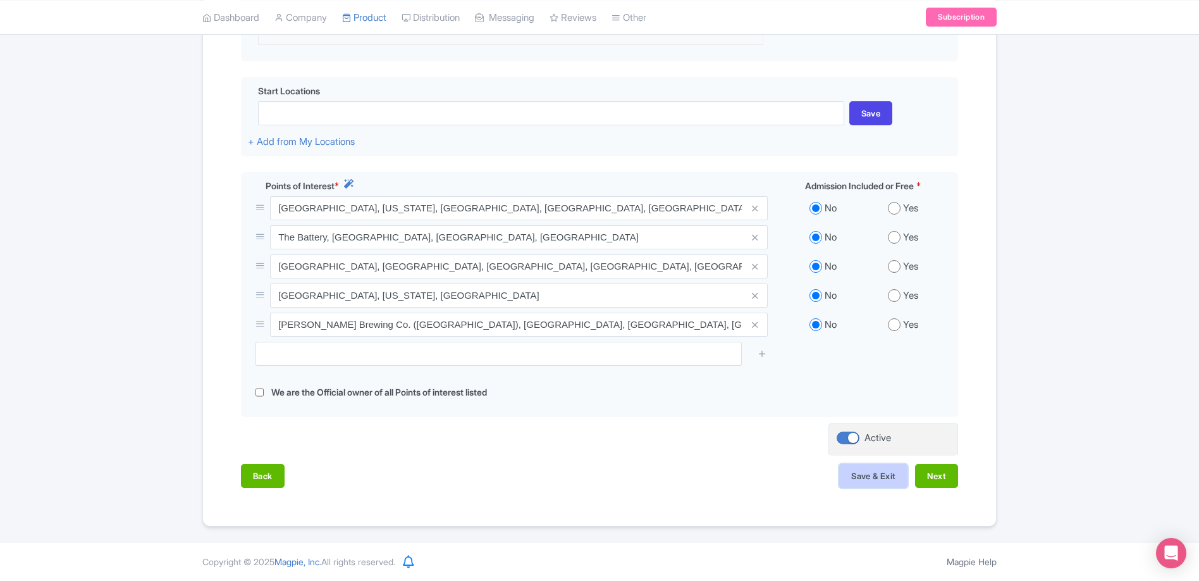
click at [877, 481] on button "Save & Exit" at bounding box center [873, 476] width 68 height 24
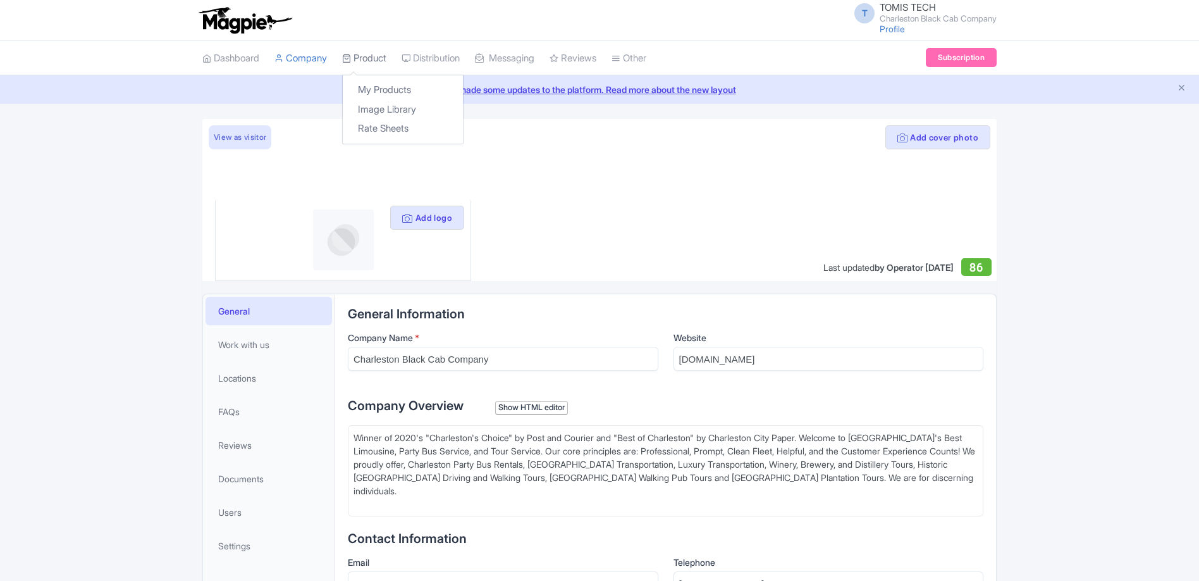
click at [376, 59] on link "Product" at bounding box center [364, 58] width 44 height 35
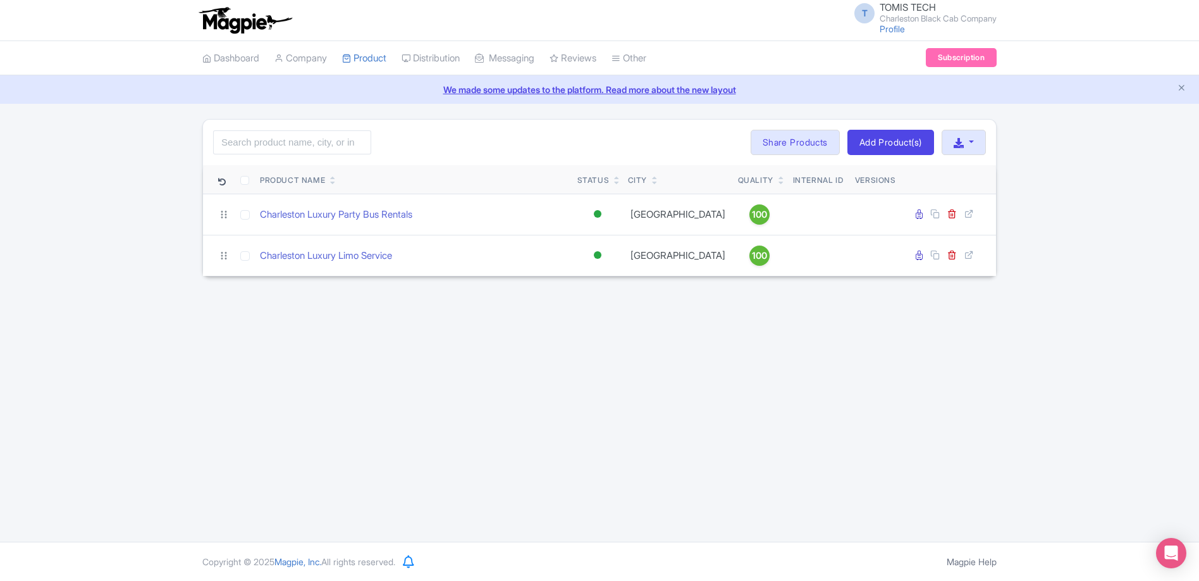
click at [345, 206] on td "Charleston Luxury Party Bus Rentals" at bounding box center [414, 214] width 318 height 41
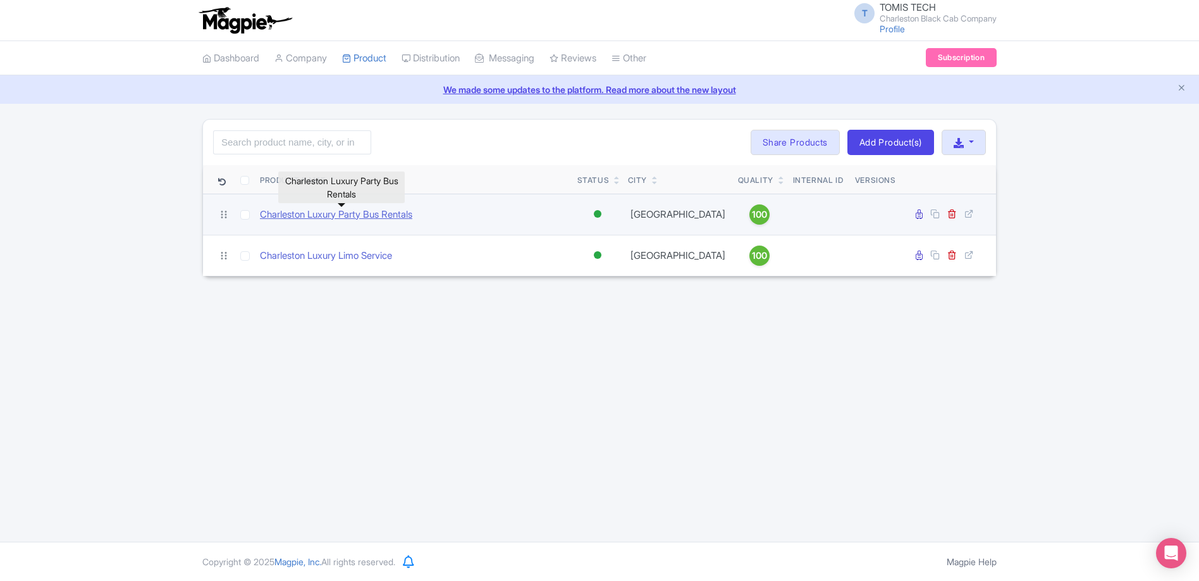
click at [345, 209] on link "Charleston Luxury Party Bus Rentals" at bounding box center [336, 214] width 152 height 15
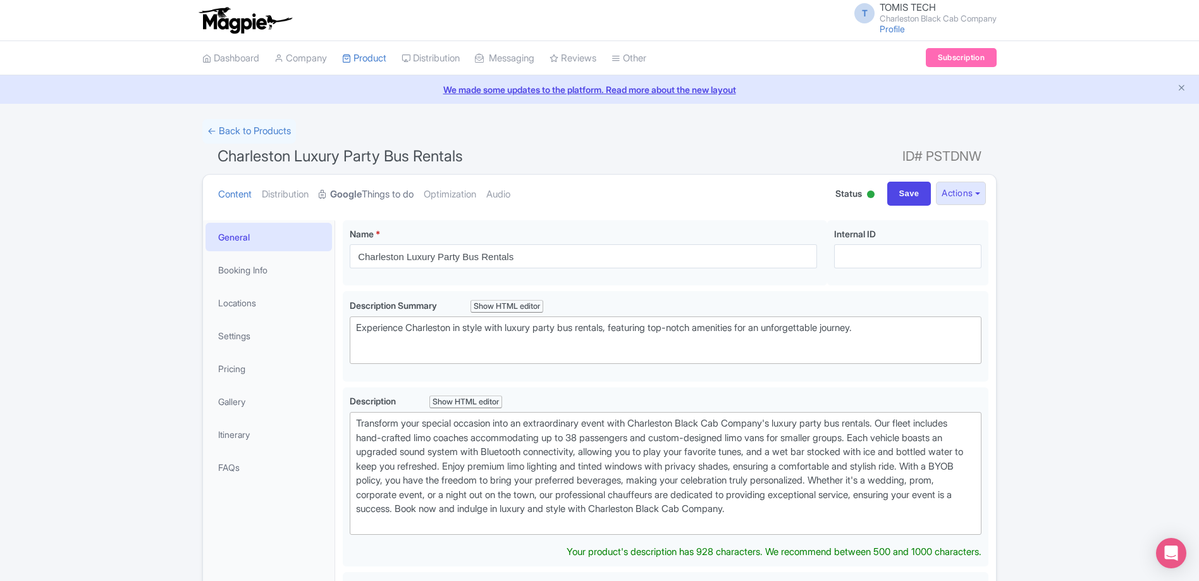
click at [361, 197] on strong "Google" at bounding box center [346, 194] width 32 height 15
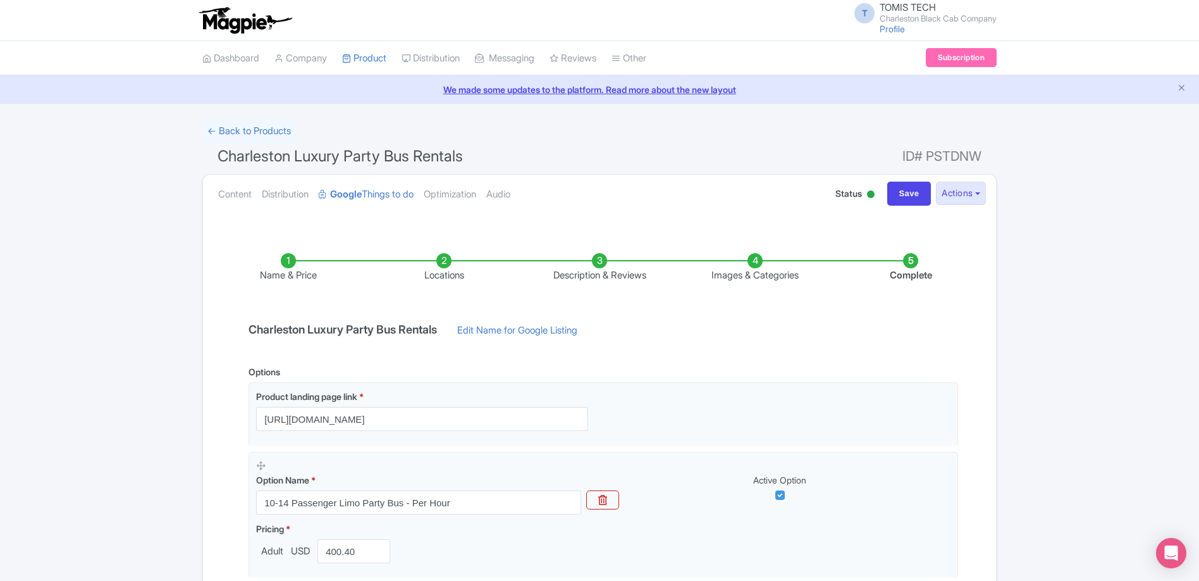
click at [459, 273] on li "Locations" at bounding box center [444, 268] width 156 height 30
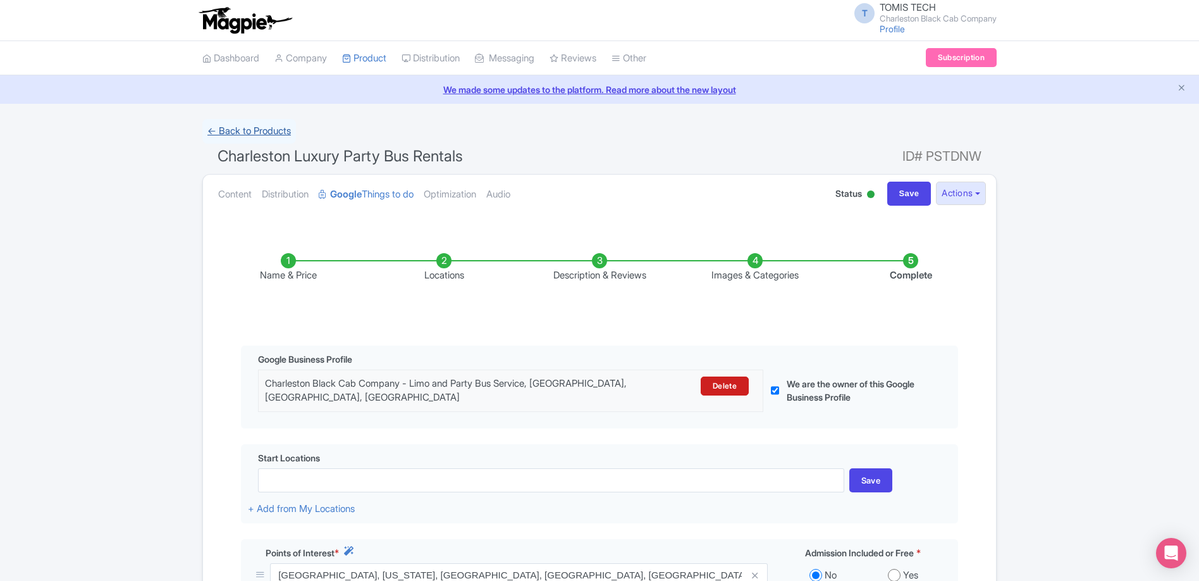
click at [250, 128] on link "← Back to Products" at bounding box center [249, 131] width 94 height 25
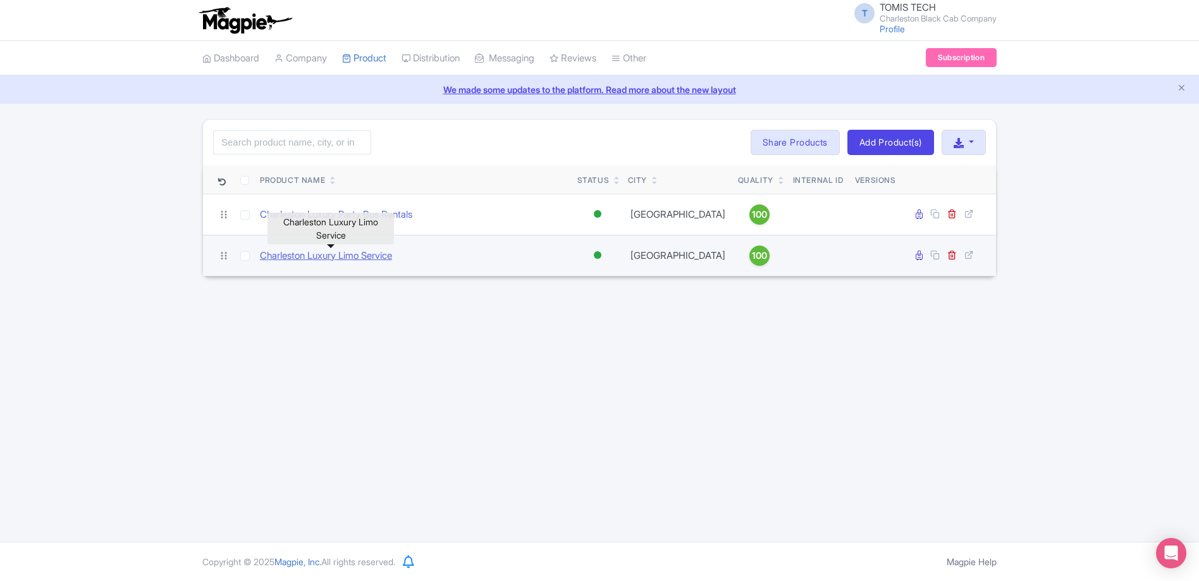
click at [370, 255] on link "Charleston Luxury Limo Service" at bounding box center [326, 256] width 132 height 15
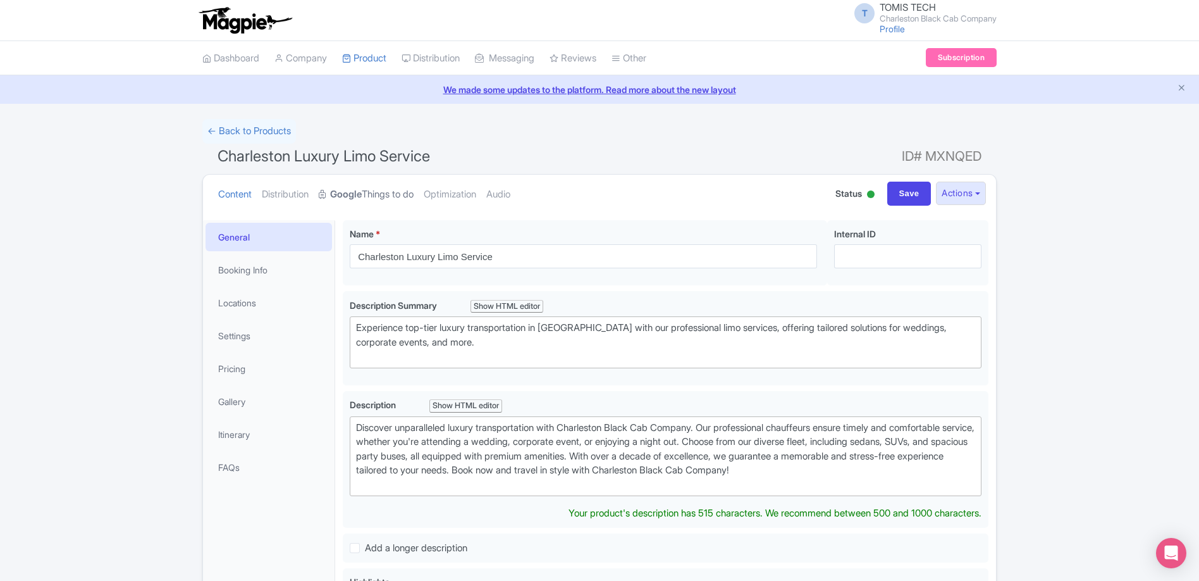
click at [378, 192] on link "Google Things to do" at bounding box center [366, 195] width 95 height 40
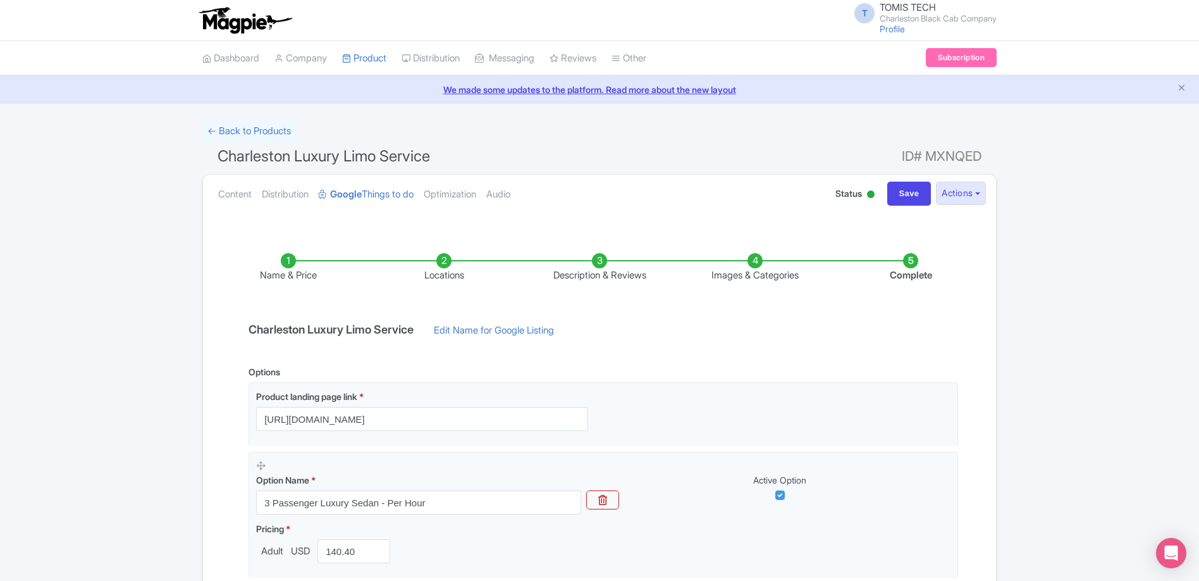
click at [446, 277] on li "Locations" at bounding box center [444, 268] width 156 height 30
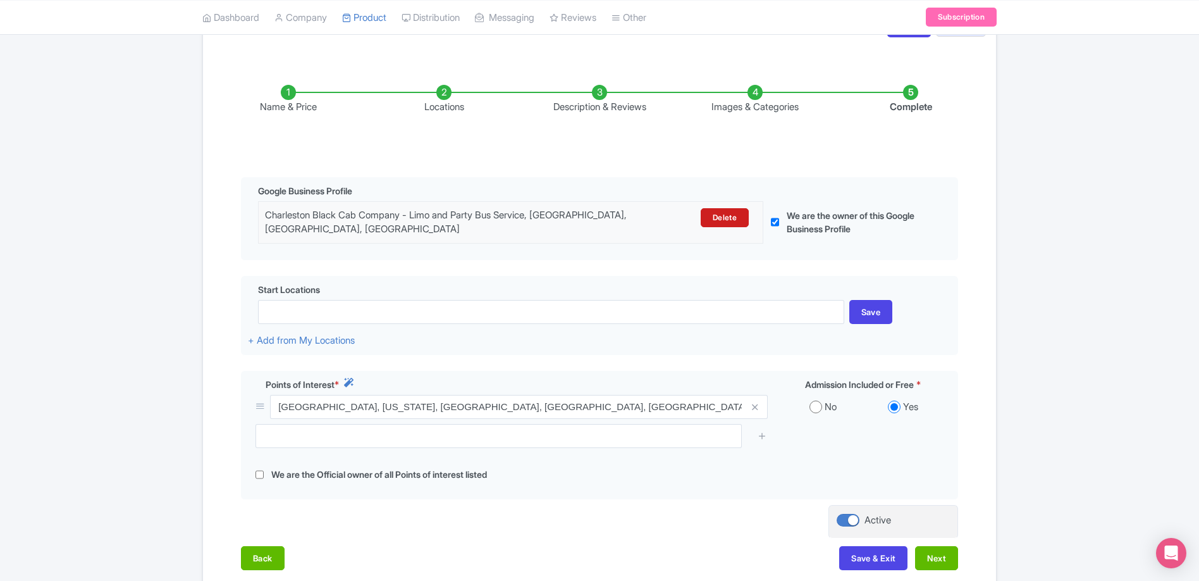
scroll to position [226, 0]
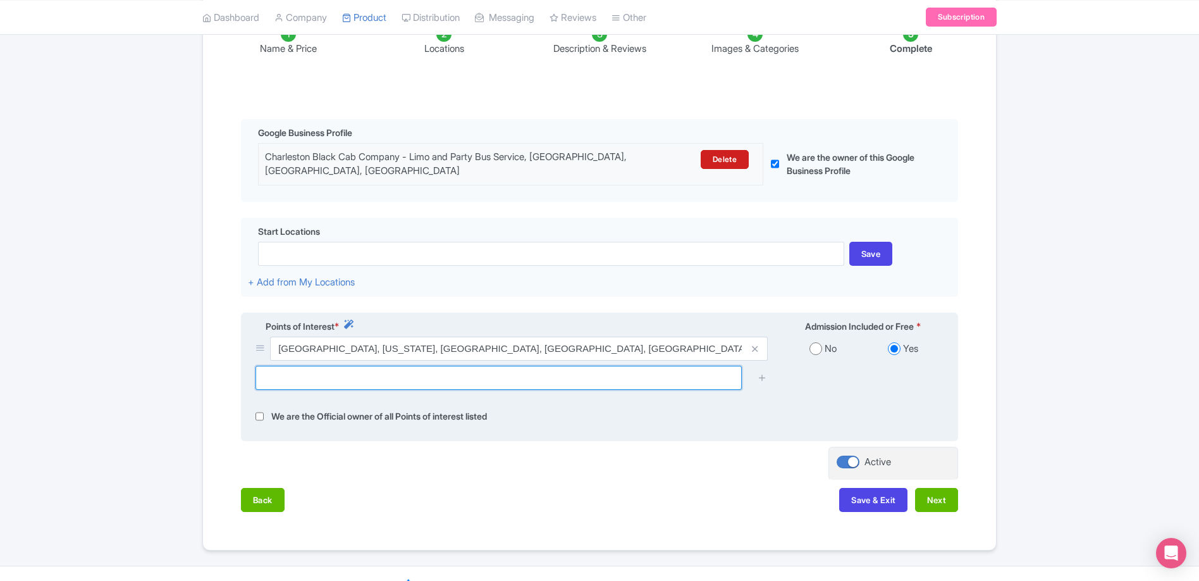
click at [333, 387] on input "text" at bounding box center [499, 378] width 486 height 24
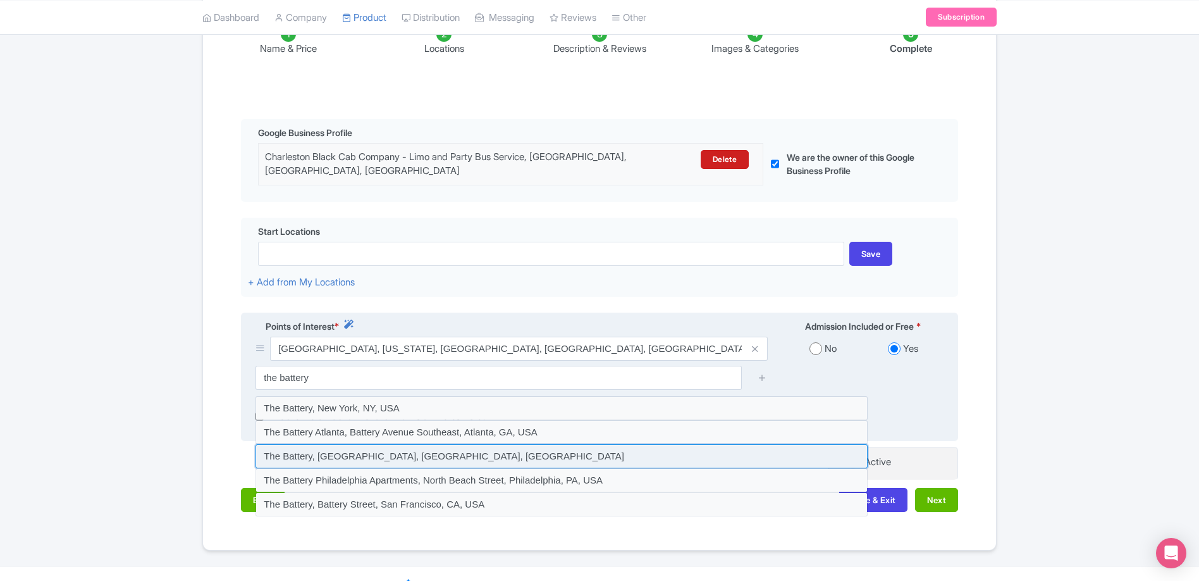
click at [347, 459] on input at bounding box center [562, 456] width 612 height 24
type input "The Battery, Charleston, SC, USA"
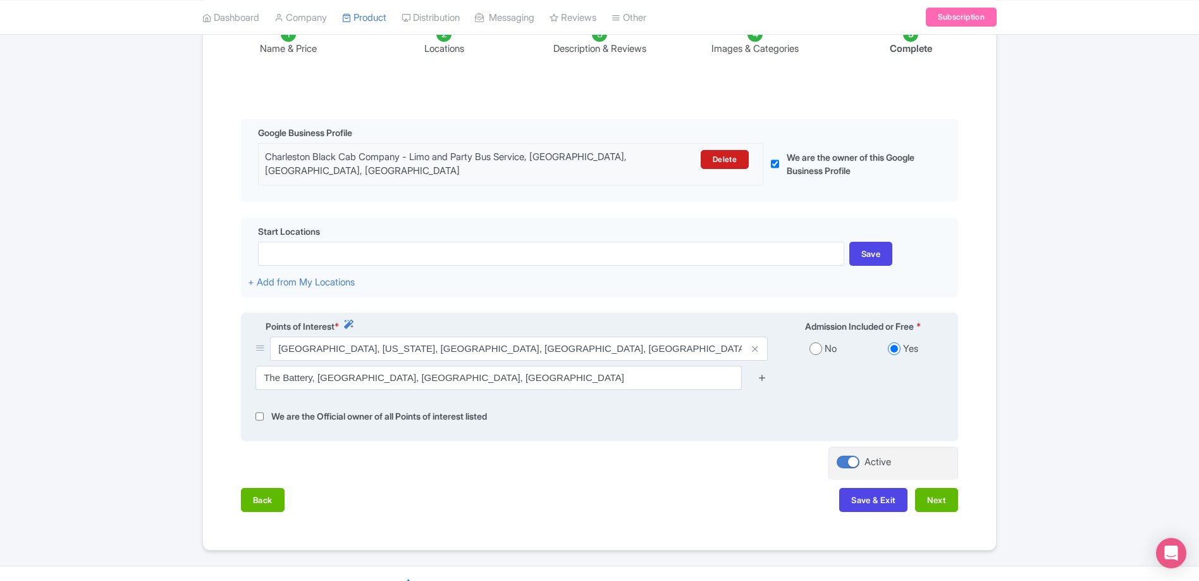
click at [762, 377] on icon at bounding box center [762, 377] width 9 height 9
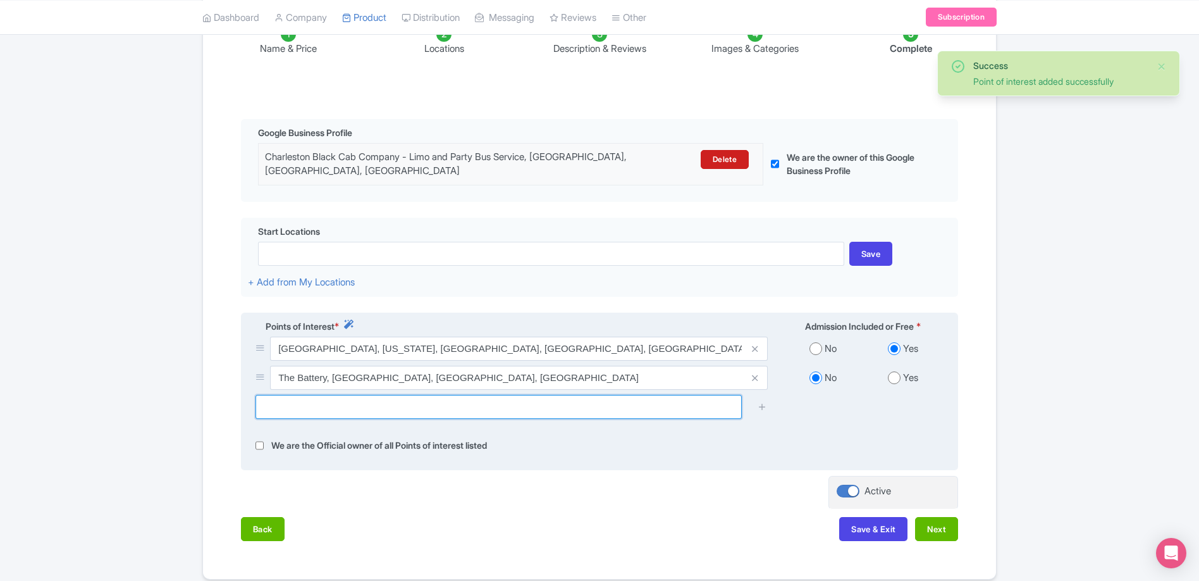
click at [467, 412] on input "text" at bounding box center [499, 407] width 486 height 24
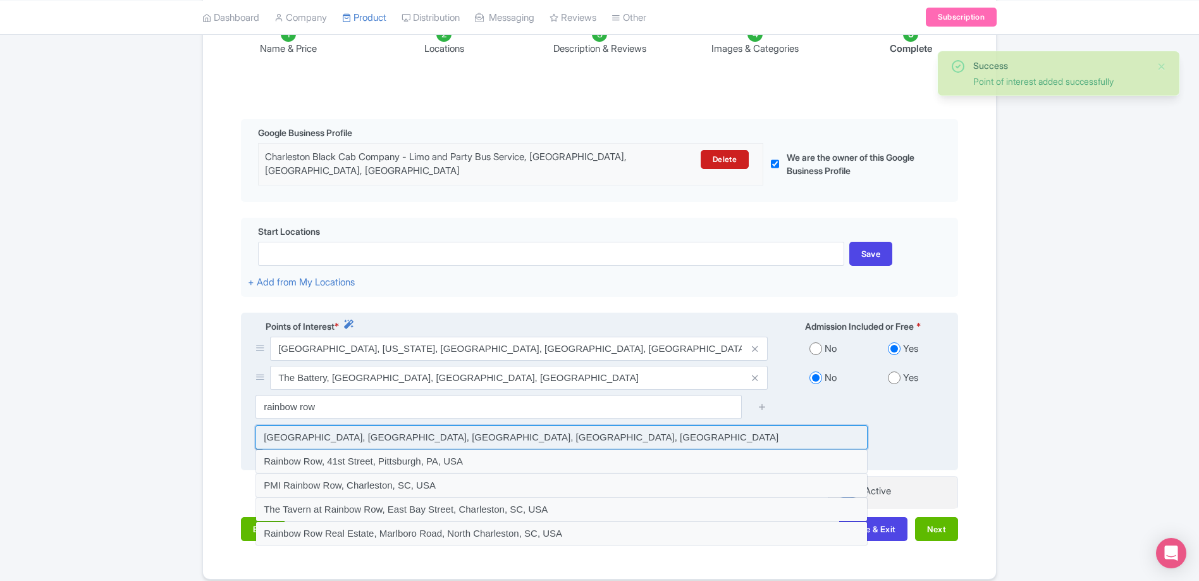
click at [469, 434] on input at bounding box center [562, 437] width 612 height 24
type input "Rainbow Row, East Bay Street, Charleston, SC, USA"
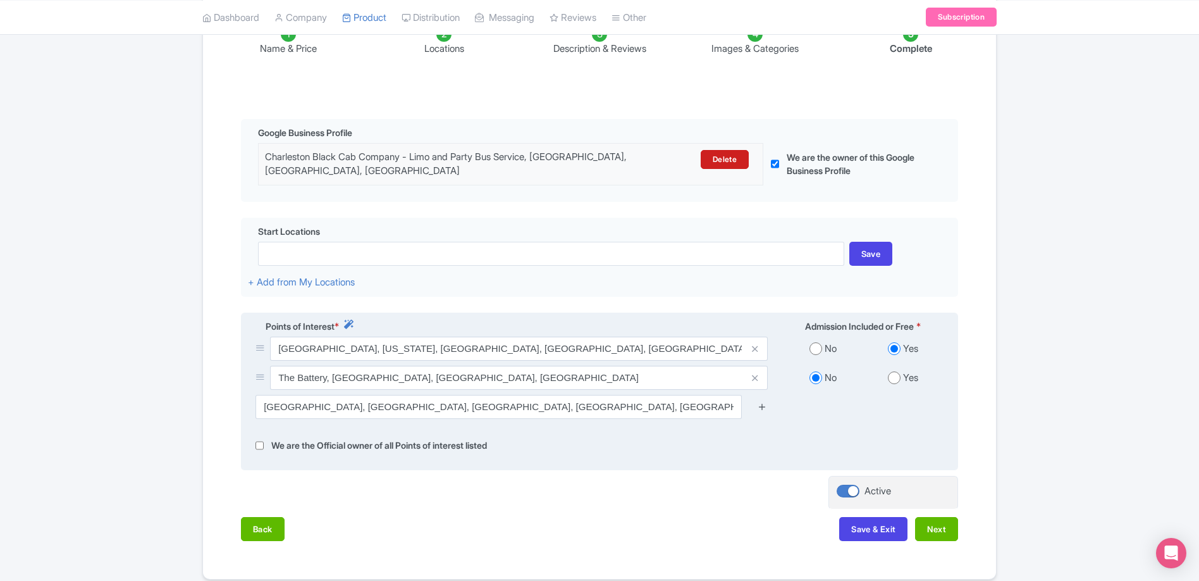
click at [760, 410] on icon at bounding box center [762, 406] width 9 height 9
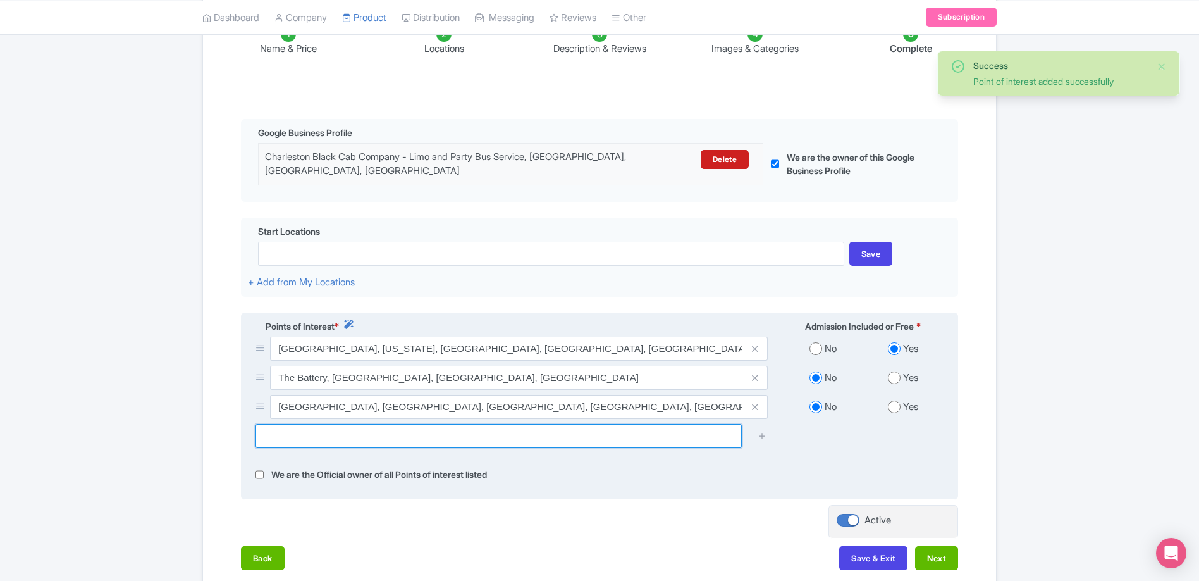
click at [373, 435] on input "text" at bounding box center [499, 436] width 486 height 24
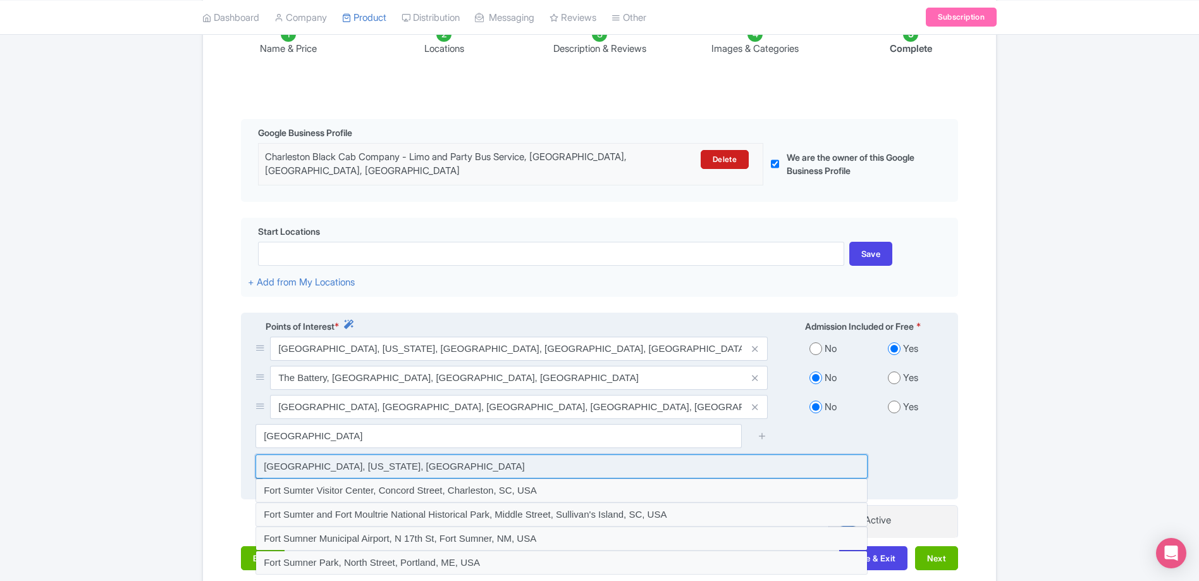
click at [337, 462] on input at bounding box center [562, 466] width 612 height 24
type input "Fort Sumter National Monument, South Carolina, USA"
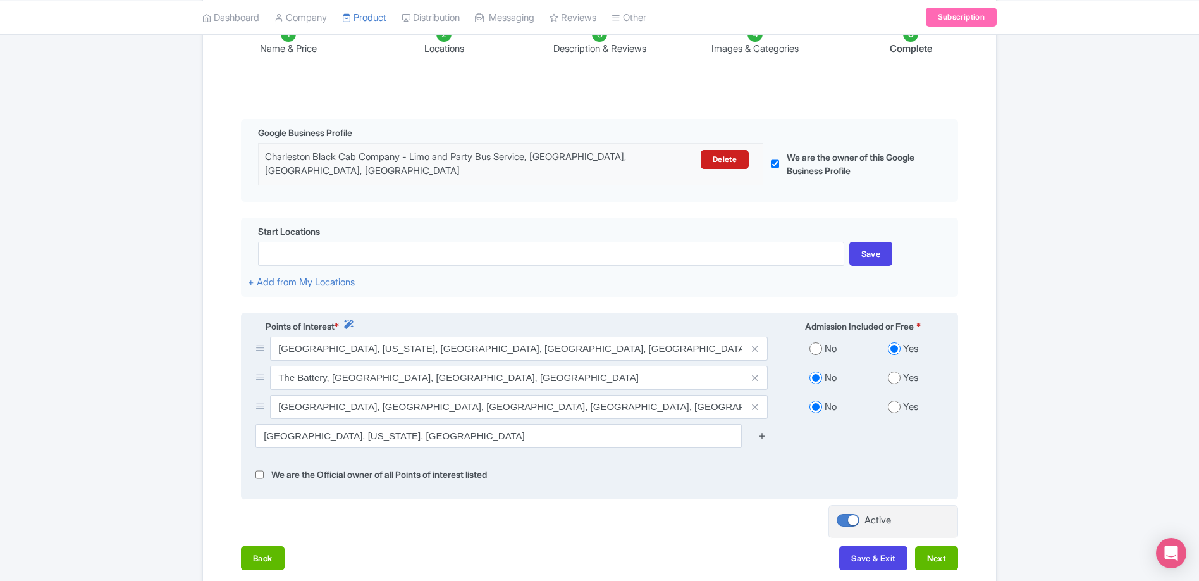
click at [762, 436] on icon at bounding box center [762, 435] width 9 height 9
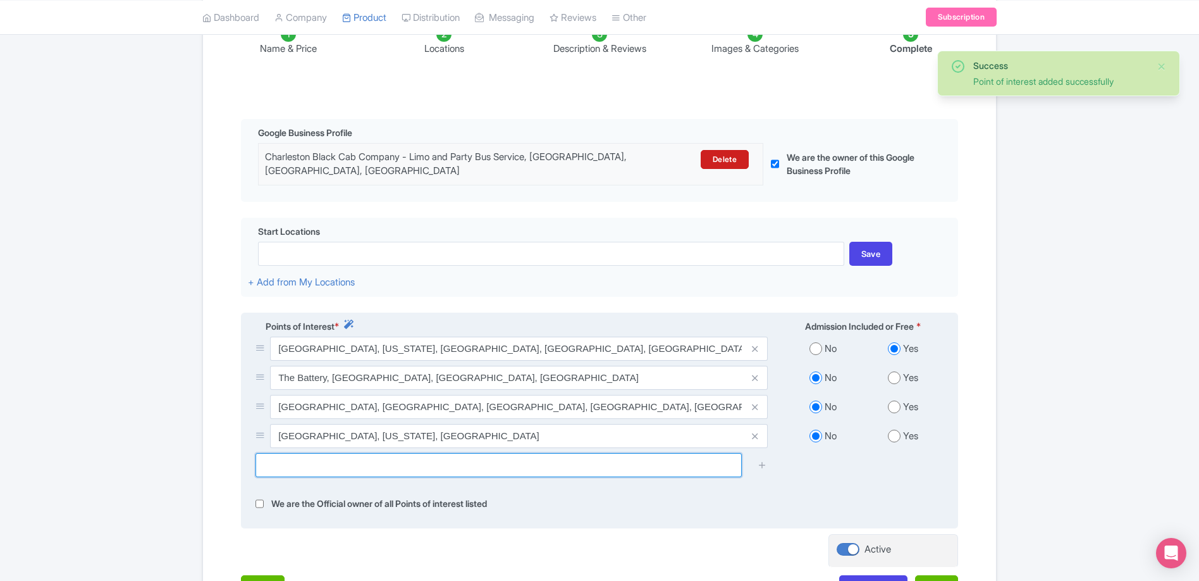
click at [454, 476] on input "text" at bounding box center [499, 465] width 486 height 24
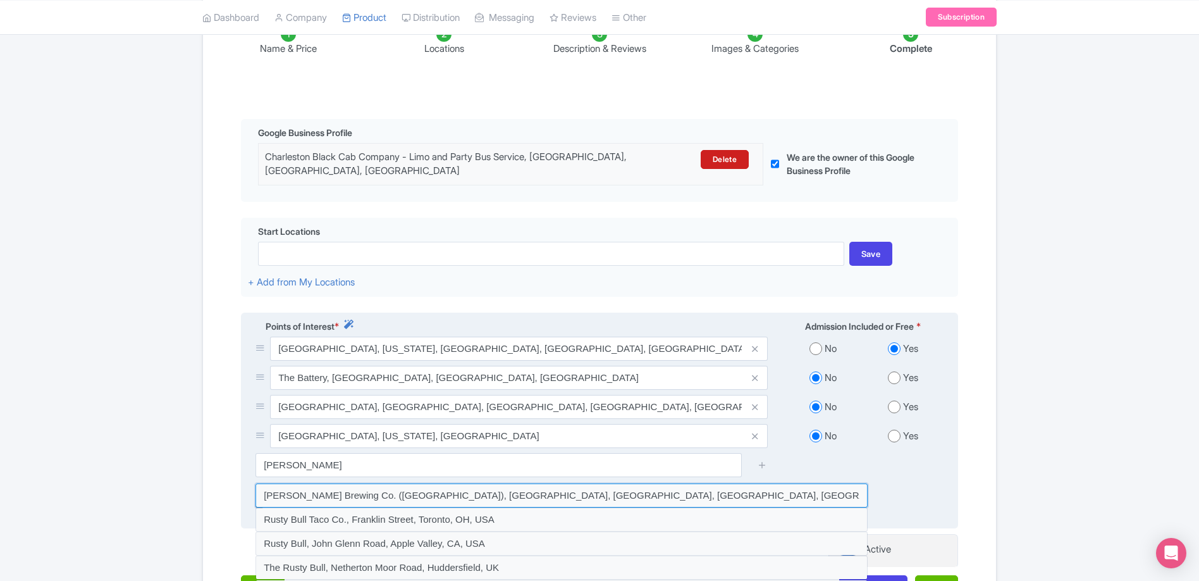
drag, startPoint x: 347, startPoint y: 491, endPoint x: 355, endPoint y: 491, distance: 8.2
click at [346, 491] on input at bounding box center [562, 495] width 612 height 24
type input "Rusty Bull Brewing Co. (North Charleston), West Montague Avenue, North Charlest…"
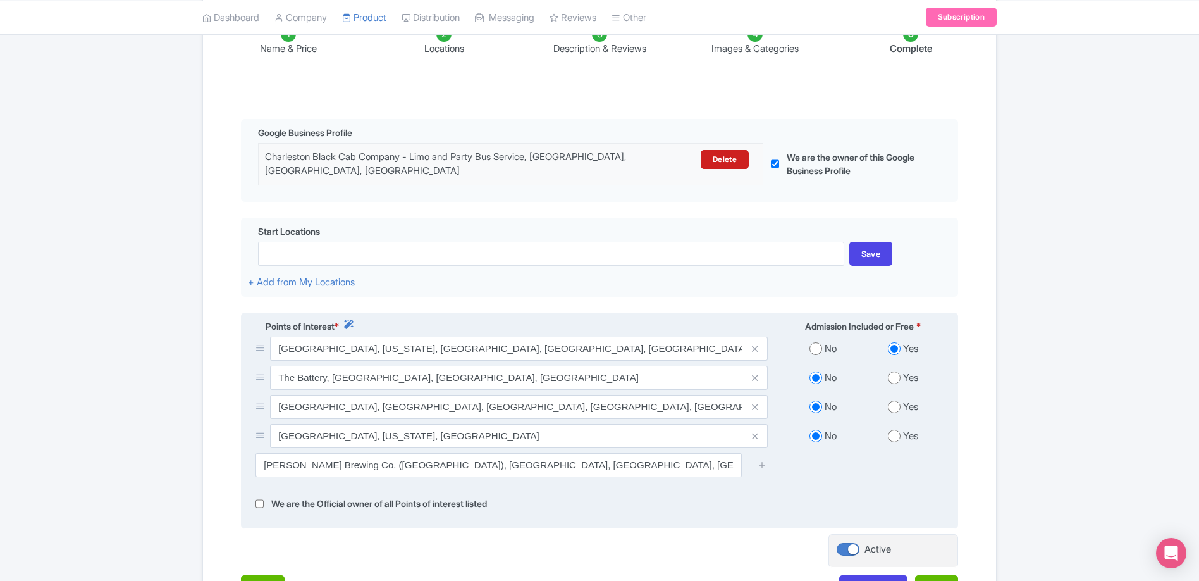
click at [757, 464] on div at bounding box center [762, 465] width 25 height 24
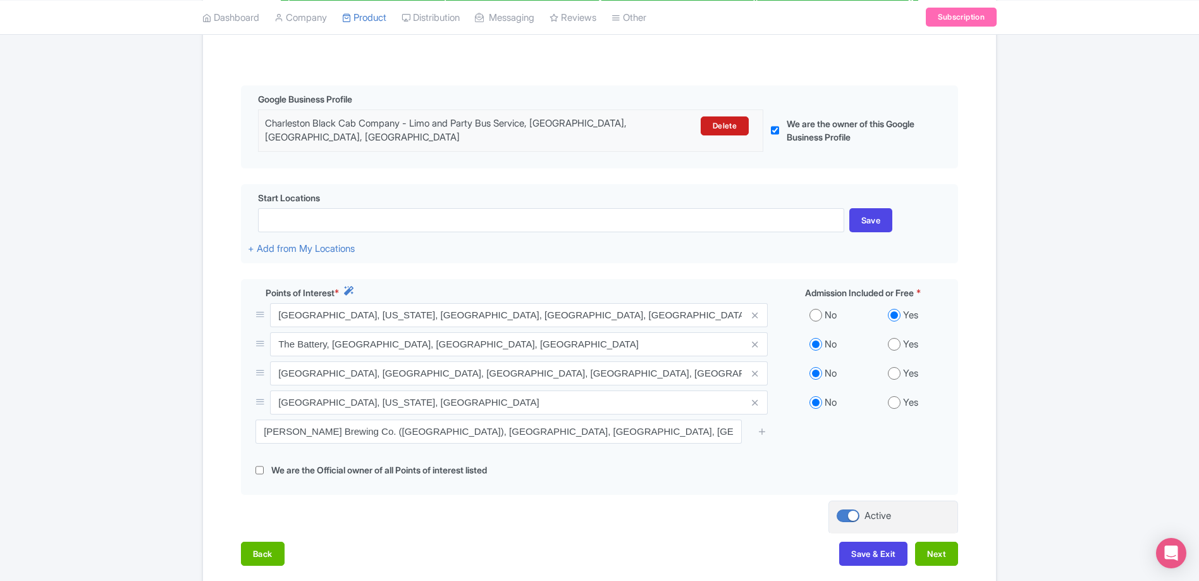
scroll to position [277, 0]
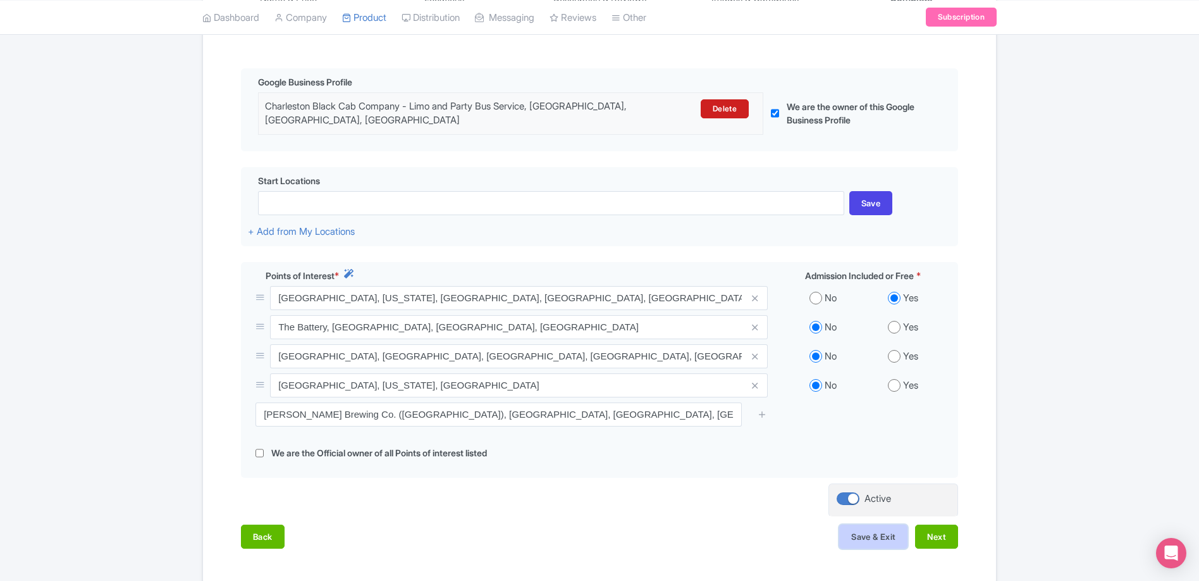
click at [864, 540] on button "Save & Exit" at bounding box center [873, 536] width 68 height 24
